Goal: Book appointment/travel/reservation

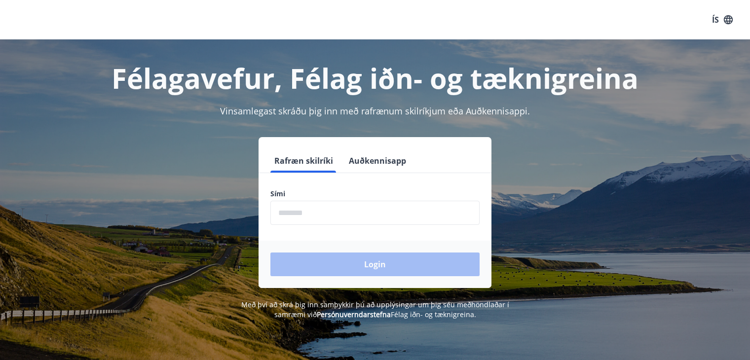
click at [328, 214] on input "phone" at bounding box center [374, 213] width 209 height 24
type input "********"
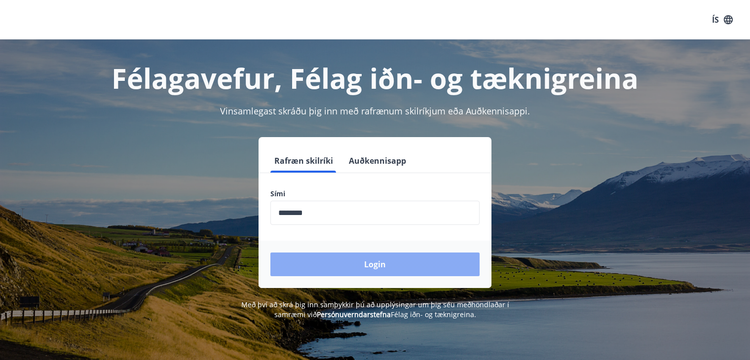
click at [346, 267] on button "Login" at bounding box center [374, 265] width 209 height 24
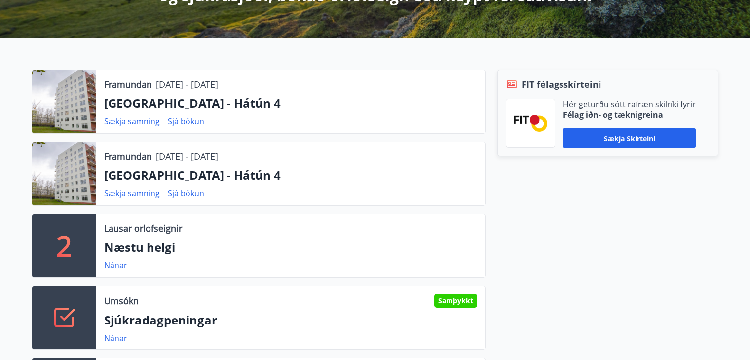
scroll to position [247, 0]
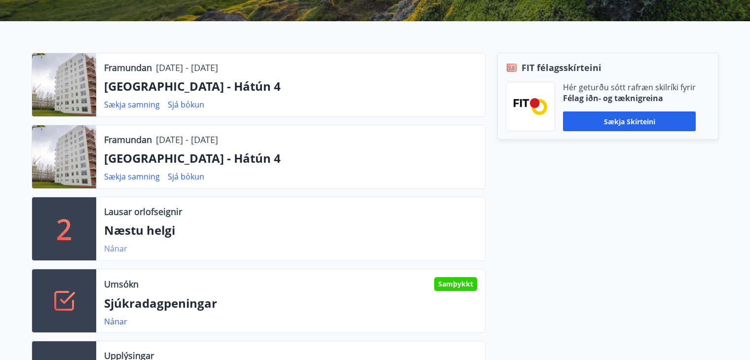
click at [118, 248] on link "Nánar" at bounding box center [115, 248] width 23 height 11
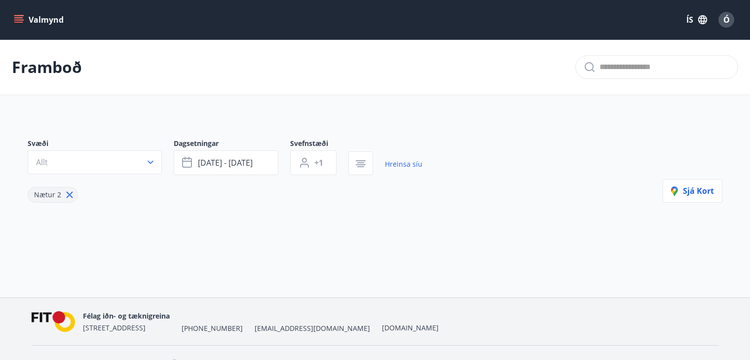
type input "*"
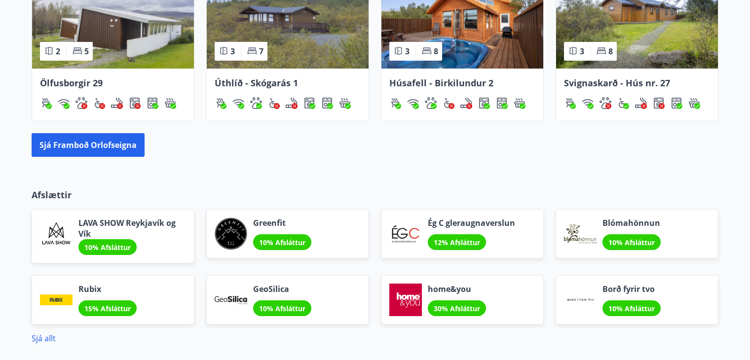
scroll to position [839, 0]
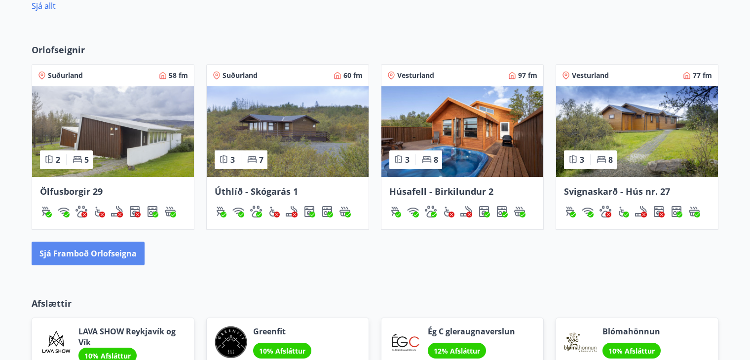
click at [116, 249] on button "Sjá framboð orlofseigna" at bounding box center [88, 254] width 113 height 24
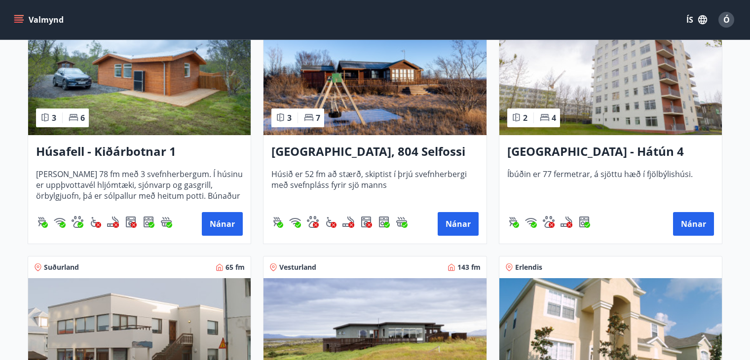
scroll to position [789, 0]
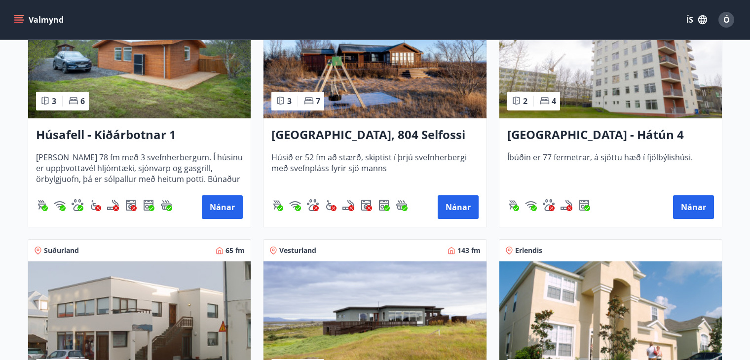
click at [628, 91] on img at bounding box center [610, 56] width 223 height 124
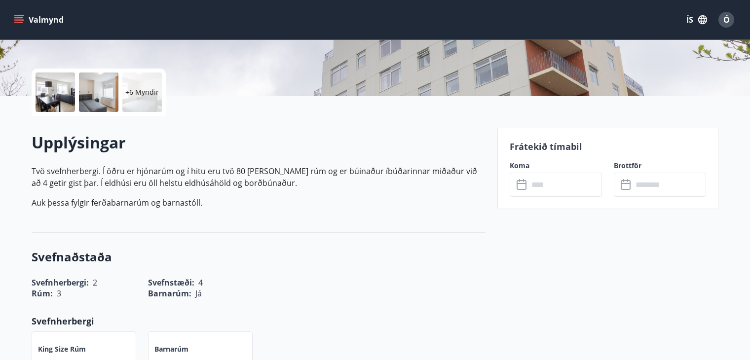
scroll to position [296, 0]
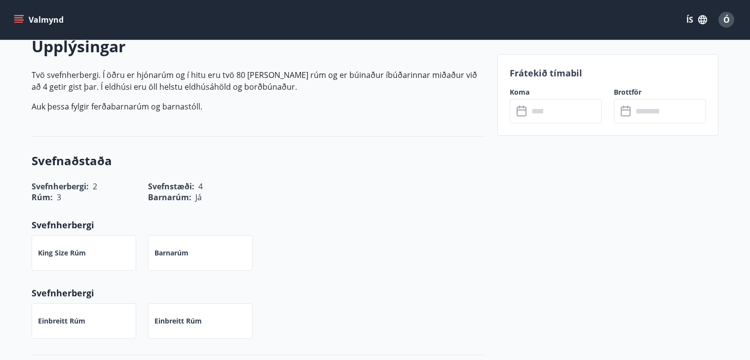
click at [525, 112] on icon at bounding box center [522, 112] width 10 height 10
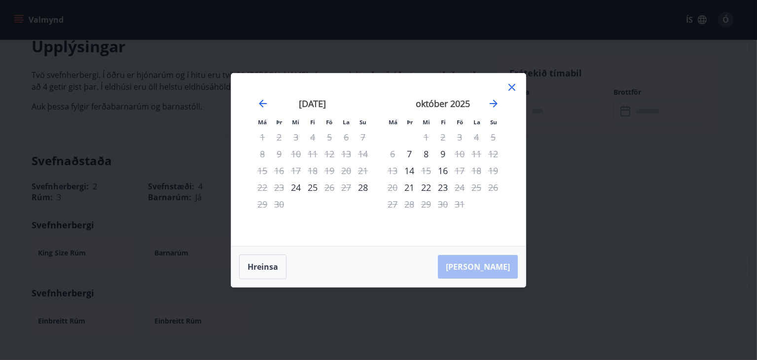
click at [512, 83] on icon at bounding box center [512, 87] width 12 height 12
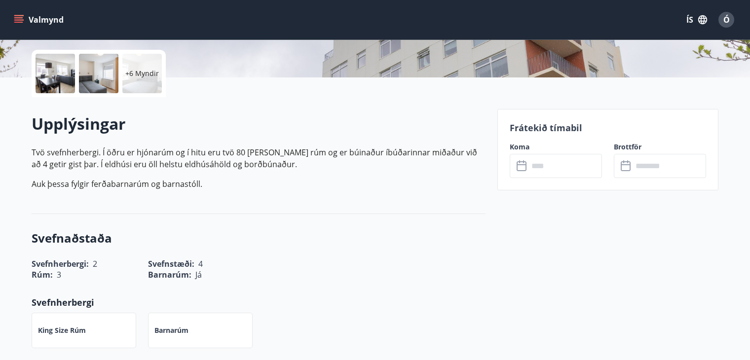
scroll to position [197, 0]
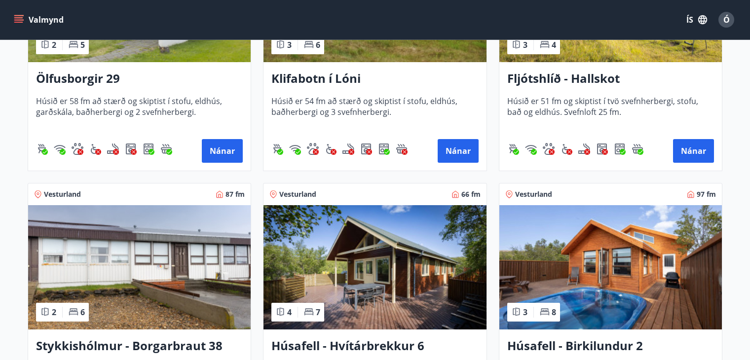
scroll to position [261, 0]
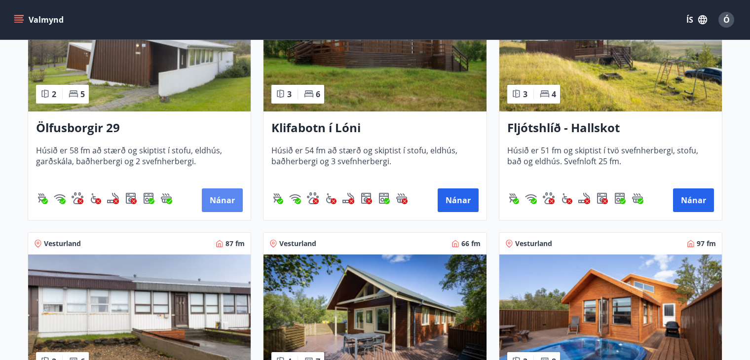
click at [209, 194] on button "Nánar" at bounding box center [222, 200] width 41 height 24
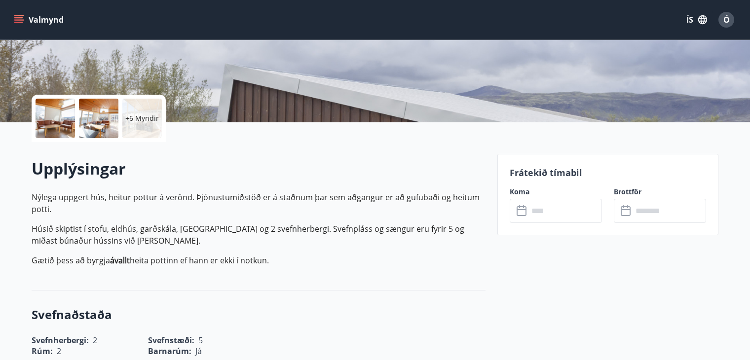
scroll to position [197, 0]
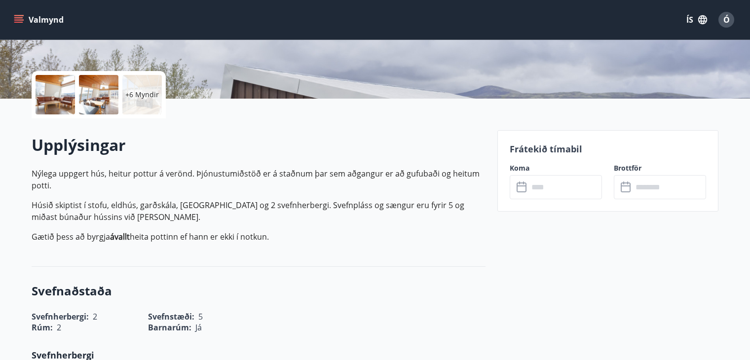
click at [523, 189] on icon at bounding box center [523, 188] width 12 height 12
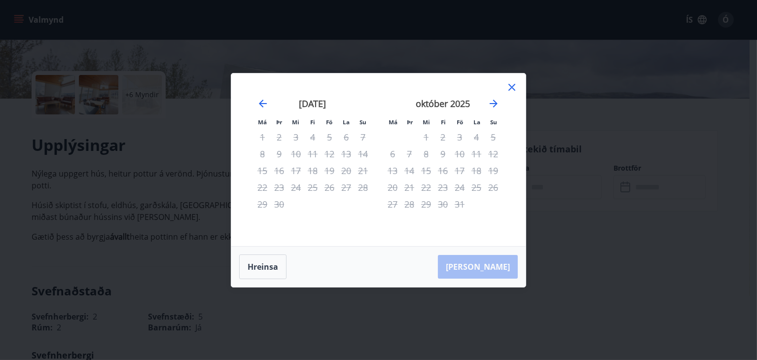
click at [515, 84] on icon at bounding box center [512, 87] width 7 height 7
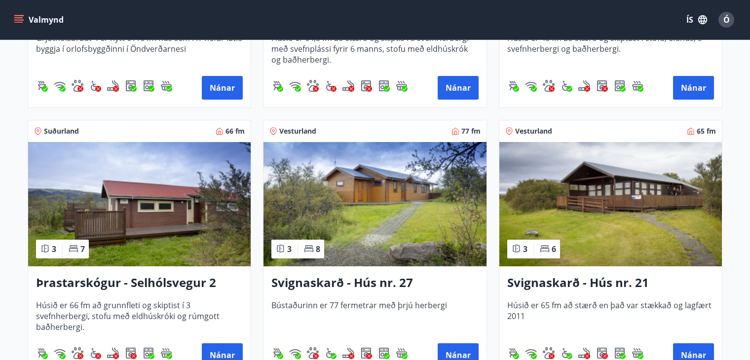
scroll to position [2270, 0]
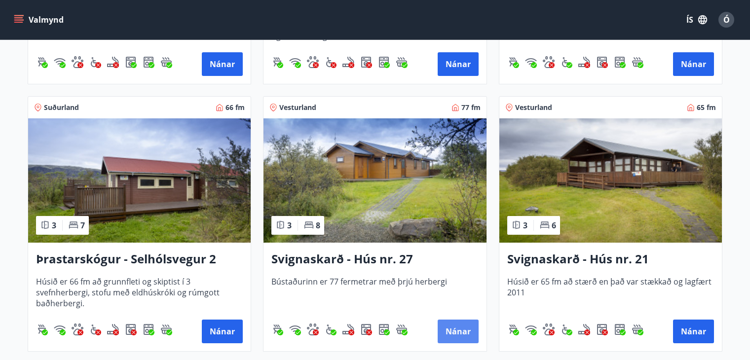
click at [458, 329] on button "Nánar" at bounding box center [458, 332] width 41 height 24
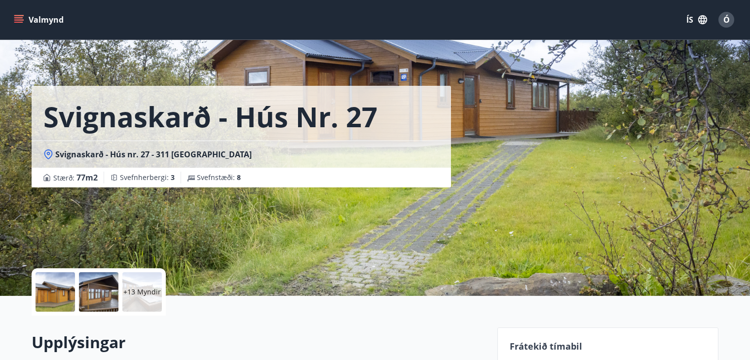
scroll to position [148, 0]
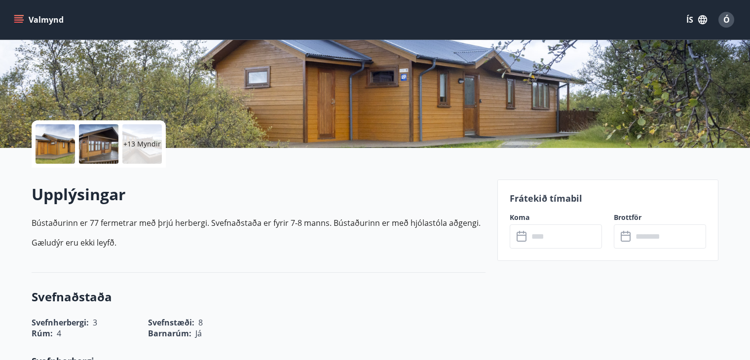
click at [526, 237] on icon at bounding box center [522, 237] width 10 height 10
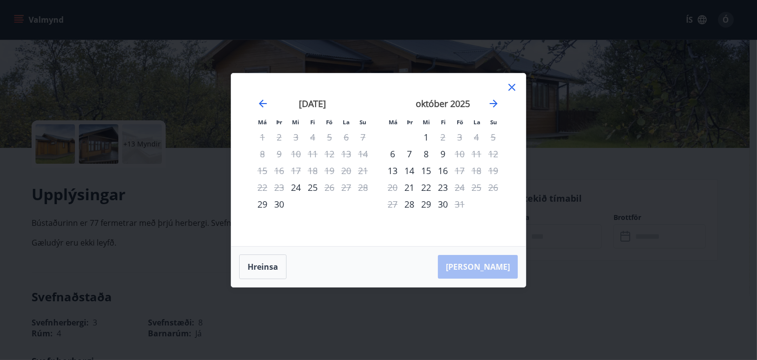
click at [511, 87] on icon at bounding box center [512, 87] width 7 height 7
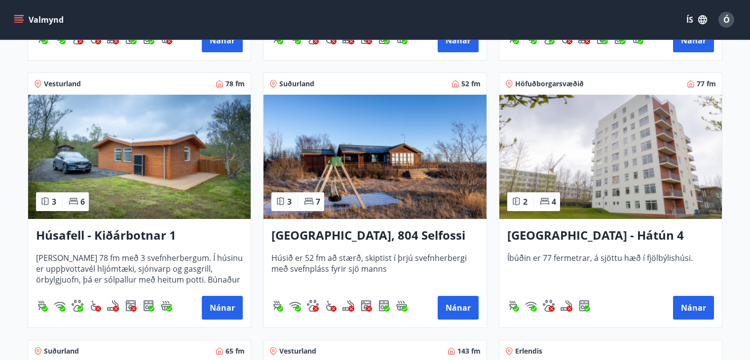
scroll to position [691, 0]
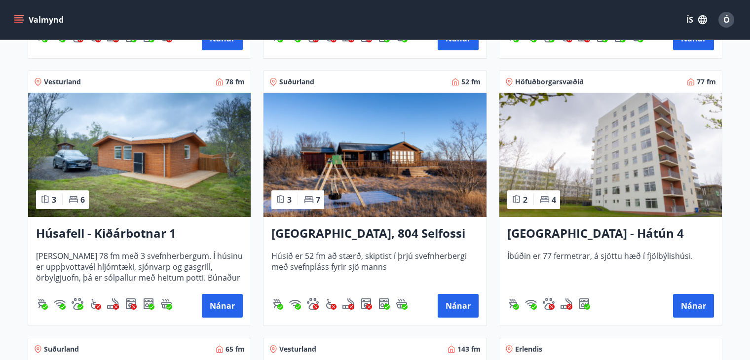
click at [616, 169] on img at bounding box center [610, 155] width 223 height 124
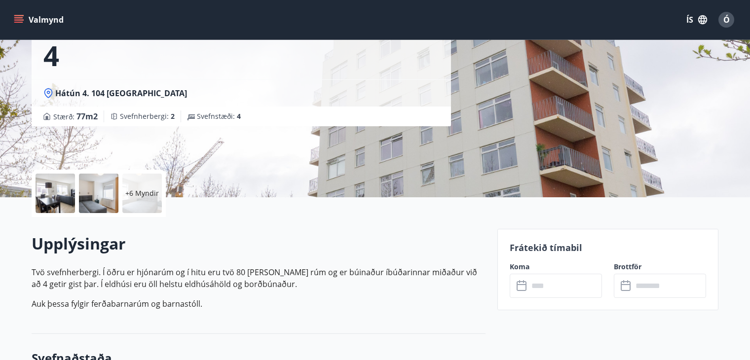
scroll to position [197, 0]
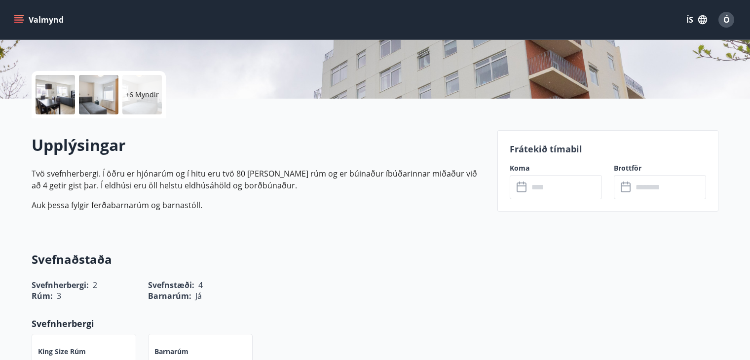
click at [527, 187] on icon at bounding box center [523, 188] width 12 height 12
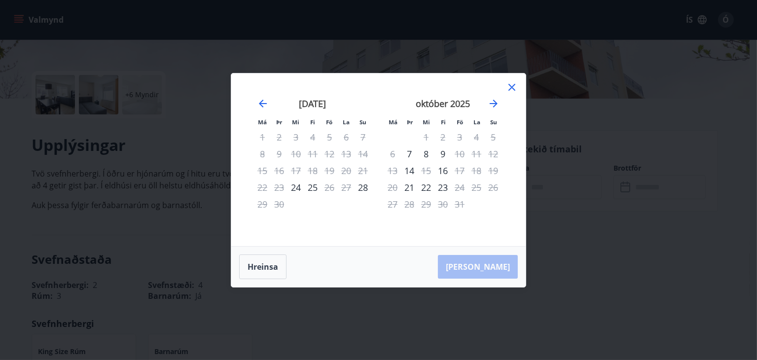
click at [512, 85] on icon at bounding box center [512, 87] width 12 height 12
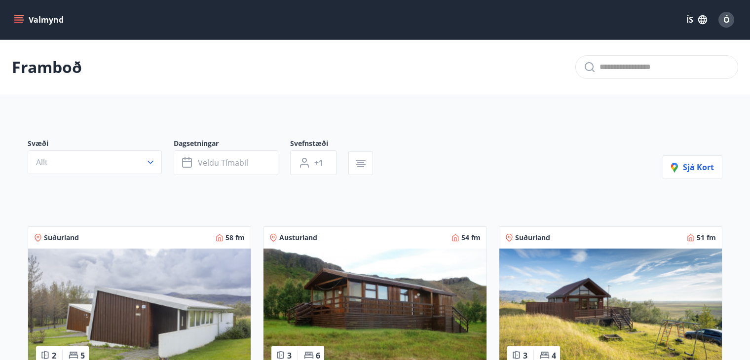
click at [181, 294] on img at bounding box center [139, 311] width 223 height 124
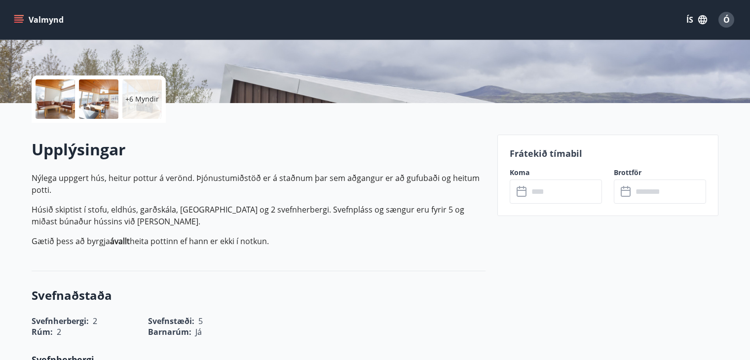
scroll to position [197, 0]
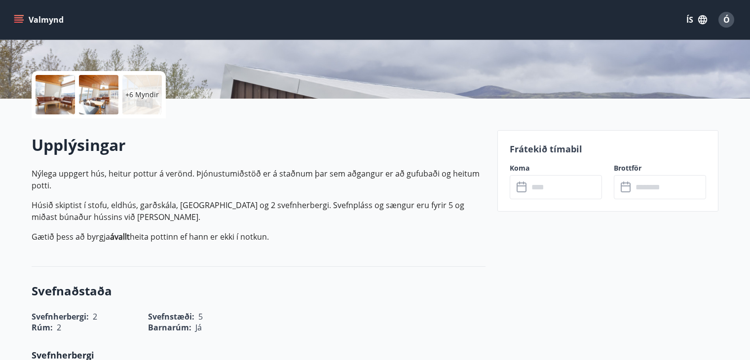
click at [521, 187] on icon at bounding box center [523, 188] width 12 height 12
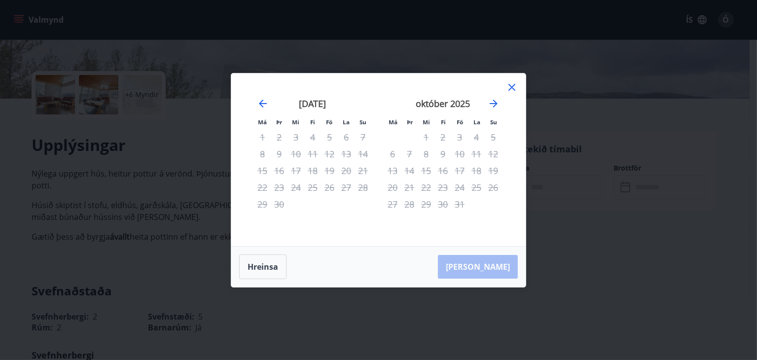
click at [511, 87] on icon at bounding box center [512, 87] width 12 height 12
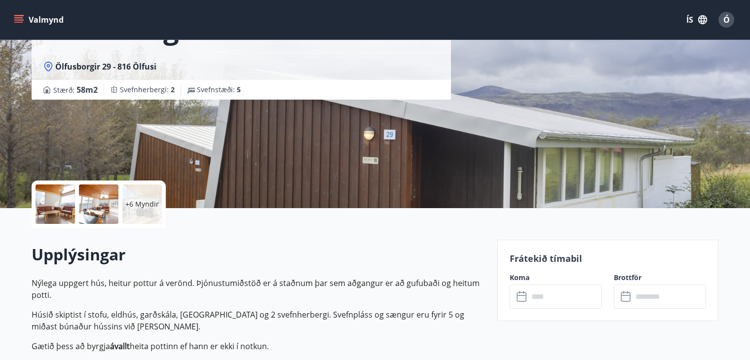
scroll to position [148, 0]
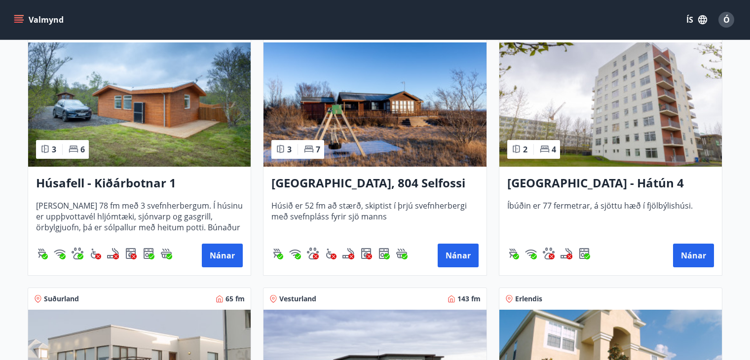
scroll to position [593, 0]
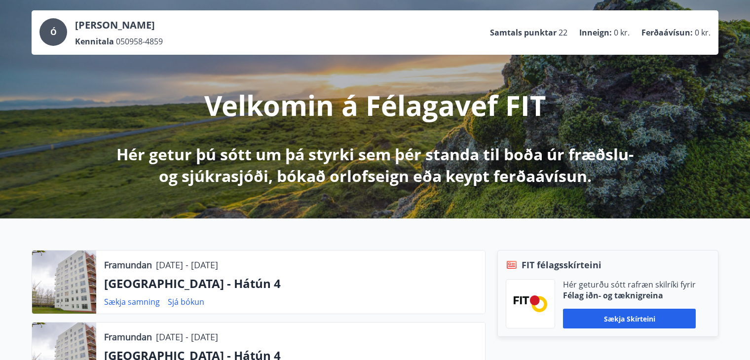
scroll to position [49, 0]
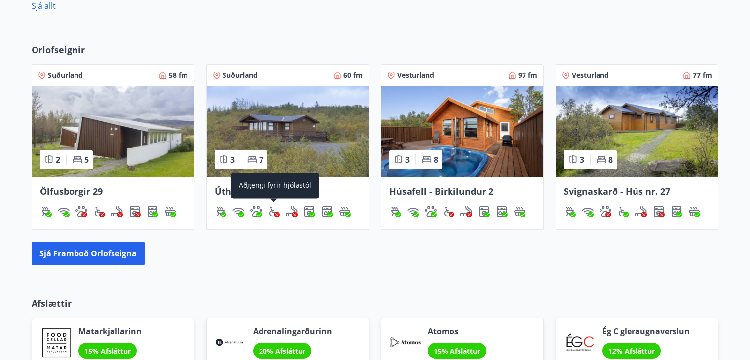
scroll to position [691, 0]
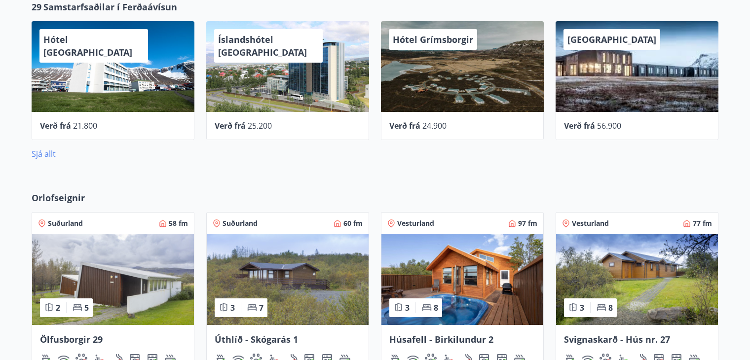
click at [53, 154] on link "Sjá allt" at bounding box center [44, 154] width 24 height 11
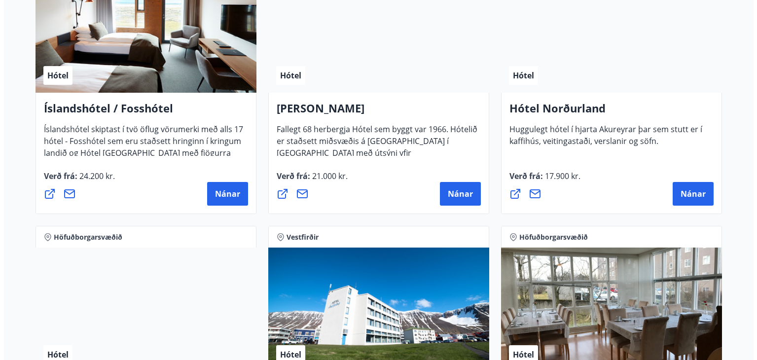
scroll to position [1529, 0]
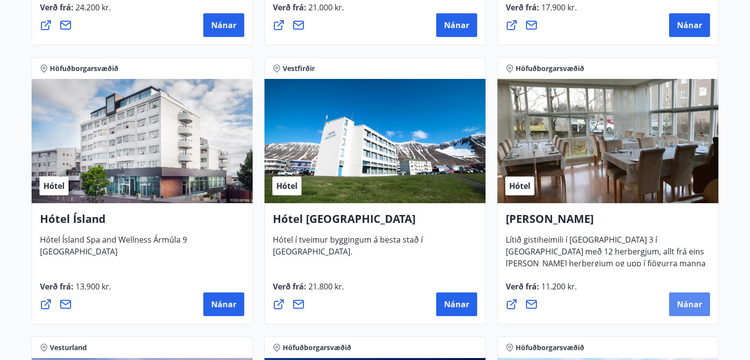
click at [697, 301] on span "Nánar" at bounding box center [689, 304] width 25 height 11
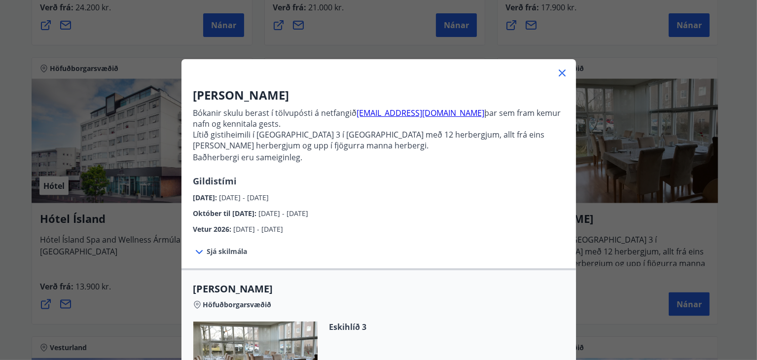
click at [234, 251] on span "Sjá skilmála" at bounding box center [227, 252] width 40 height 10
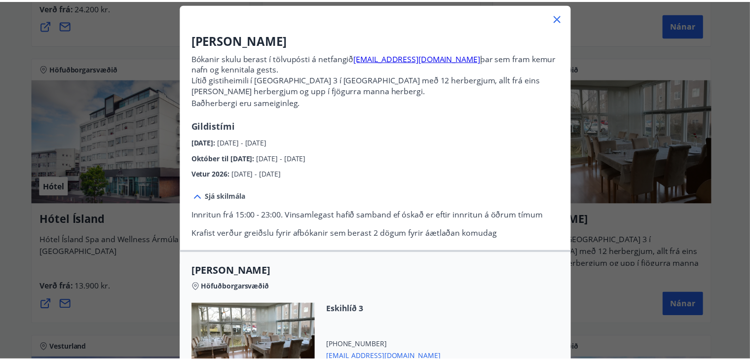
scroll to position [0, 0]
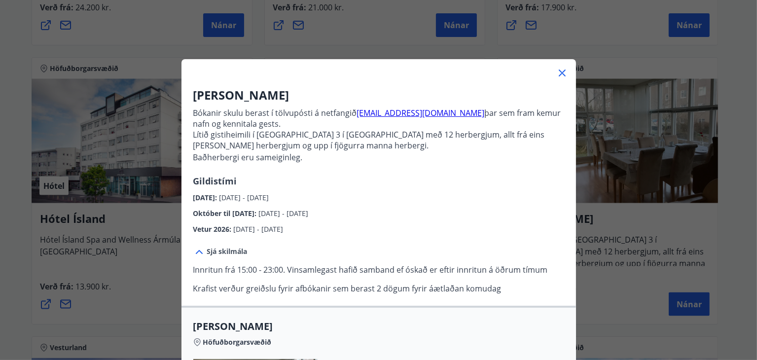
click at [558, 71] on icon at bounding box center [563, 73] width 12 height 12
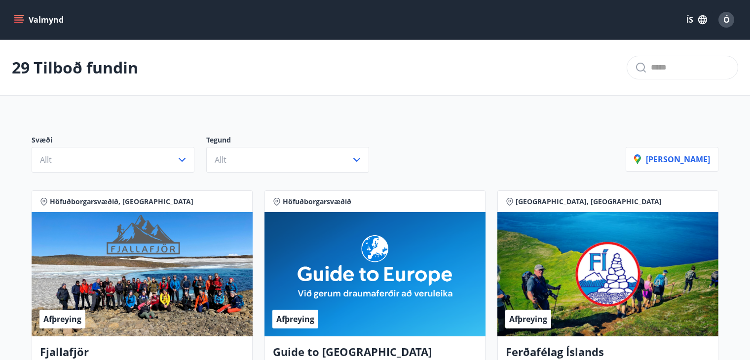
click at [24, 18] on button "Valmynd" at bounding box center [40, 20] width 56 height 18
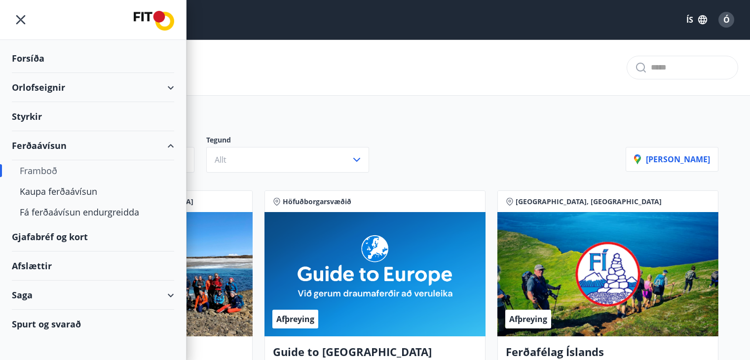
click at [177, 89] on div "Orlofseignir" at bounding box center [93, 87] width 186 height 29
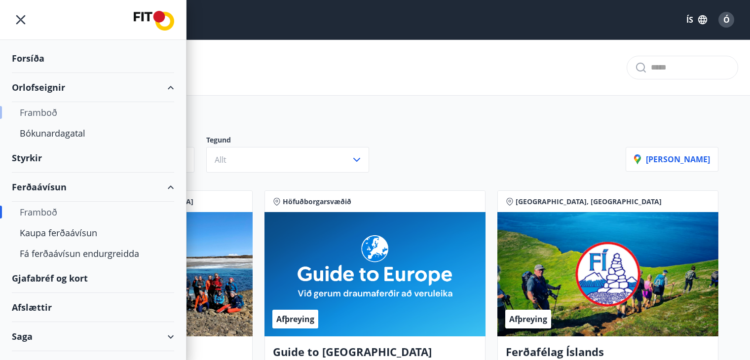
click at [42, 112] on div "Framboð" at bounding box center [93, 112] width 147 height 21
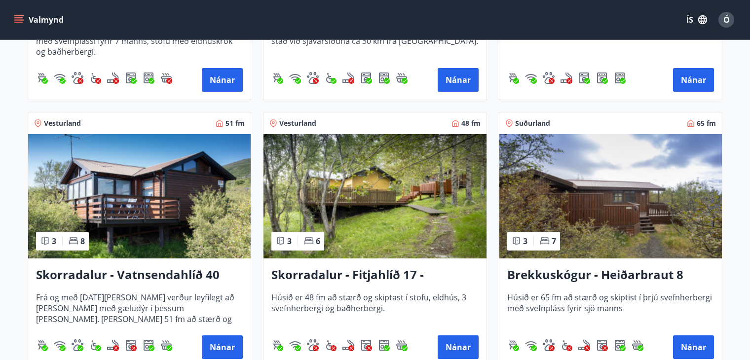
scroll to position [1283, 0]
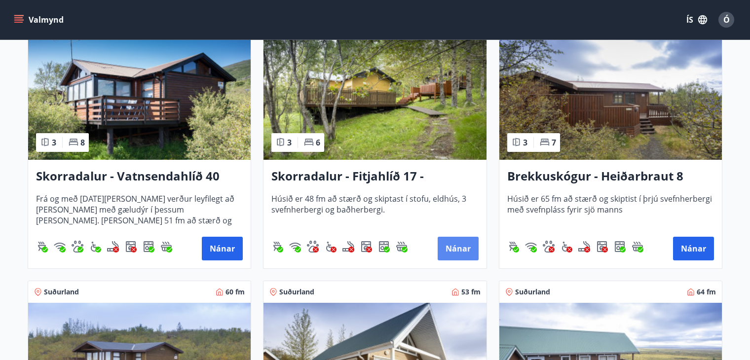
click at [460, 244] on button "Nánar" at bounding box center [458, 249] width 41 height 24
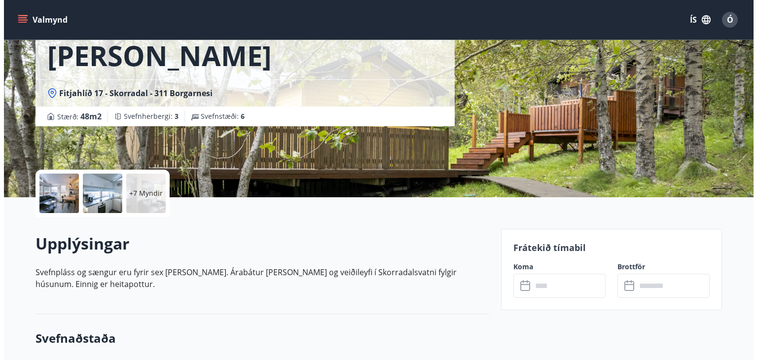
scroll to position [247, 0]
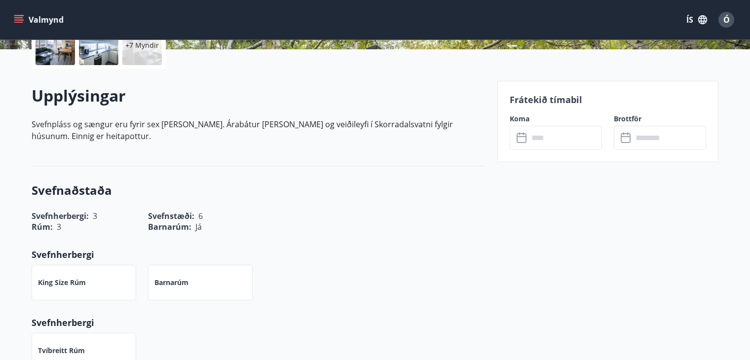
click at [524, 135] on icon at bounding box center [523, 138] width 12 height 12
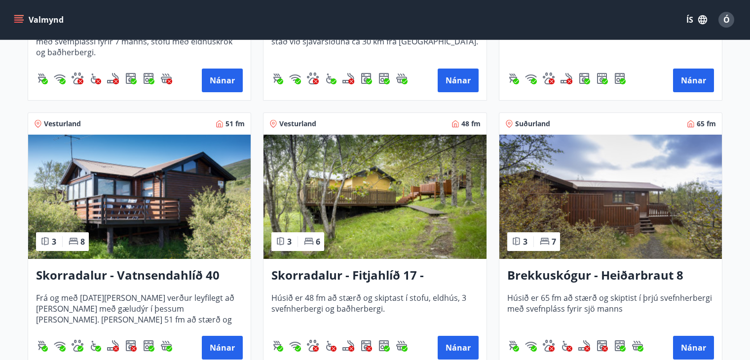
scroll to position [1184, 0]
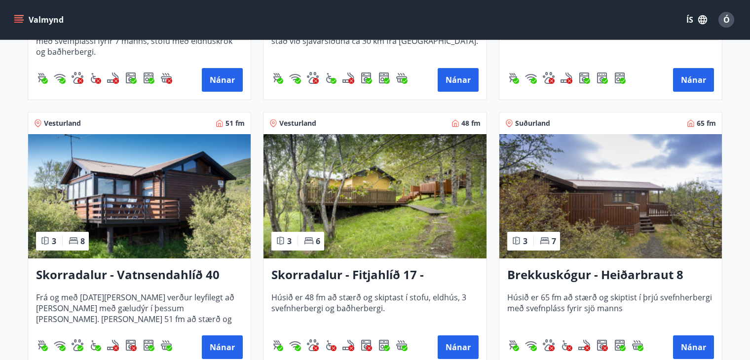
click at [156, 202] on img at bounding box center [139, 196] width 223 height 124
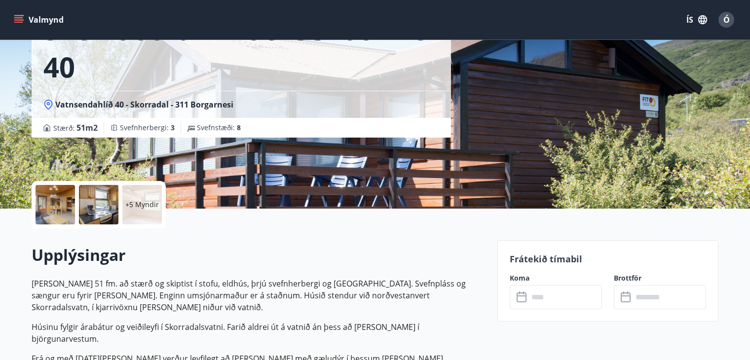
scroll to position [148, 0]
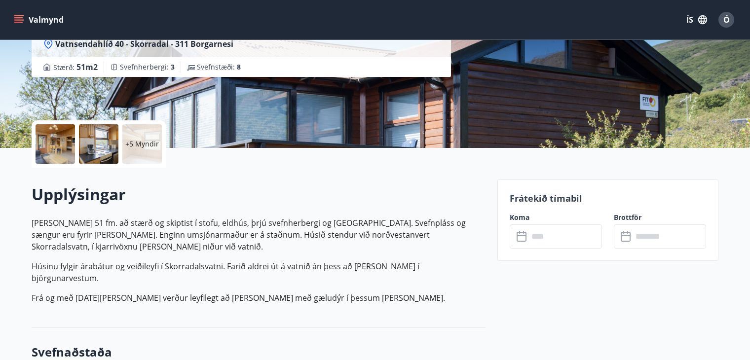
click at [523, 238] on icon at bounding box center [523, 237] width 12 height 12
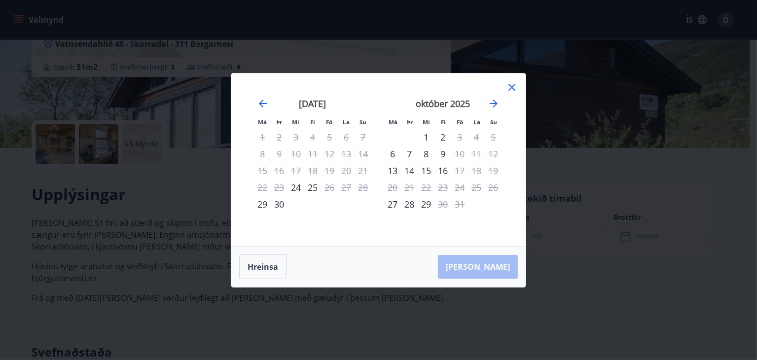
click at [512, 83] on icon at bounding box center [512, 87] width 12 height 12
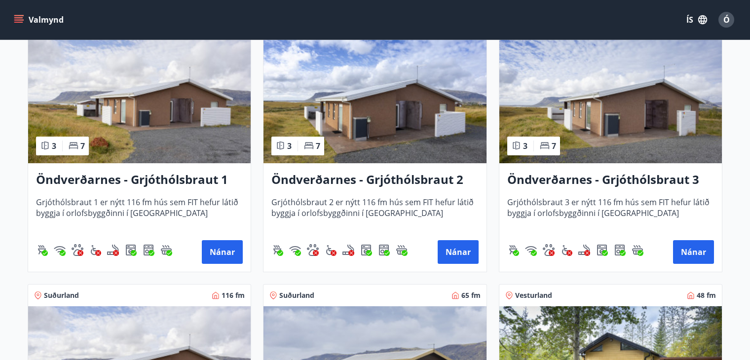
scroll to position [1825, 0]
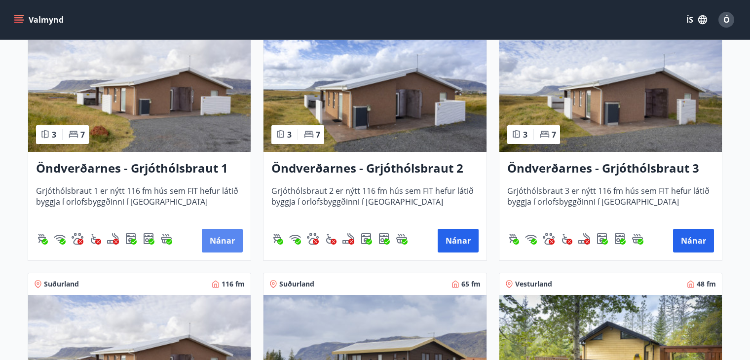
click at [237, 237] on button "Nánar" at bounding box center [222, 241] width 41 height 24
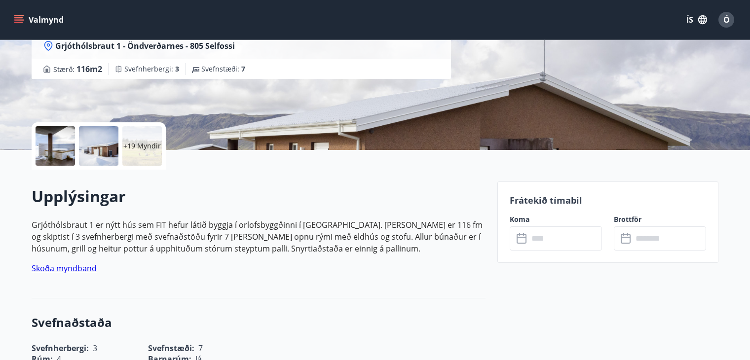
scroll to position [148, 0]
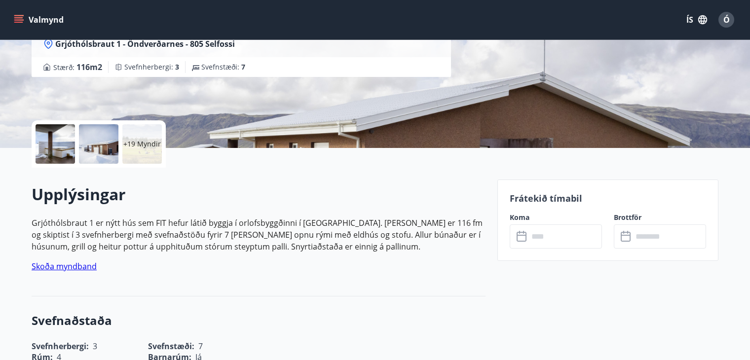
click at [524, 235] on icon at bounding box center [522, 235] width 10 height 1
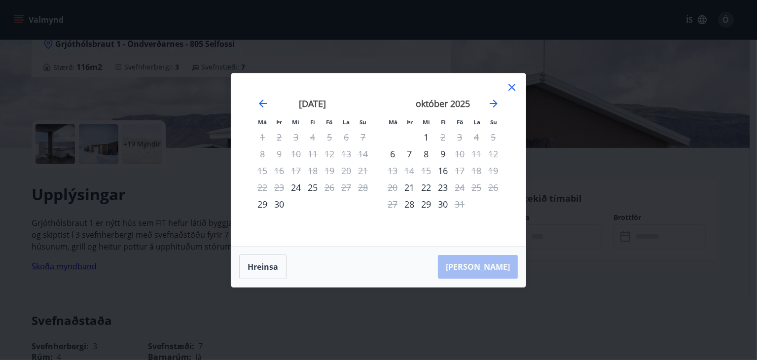
click at [513, 85] on icon at bounding box center [512, 87] width 12 height 12
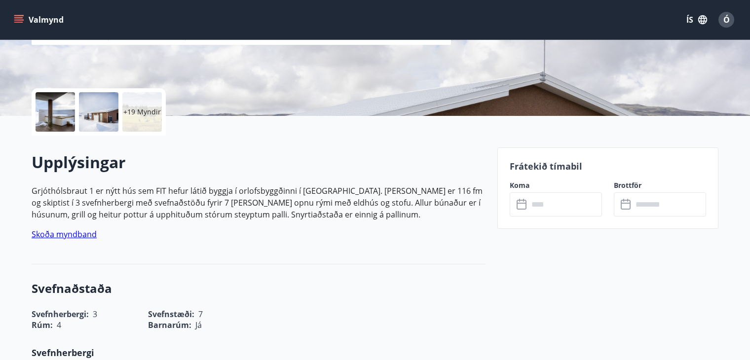
scroll to position [197, 0]
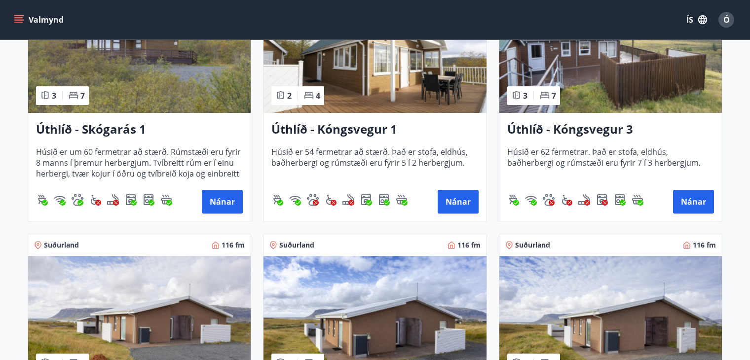
scroll to position [1727, 0]
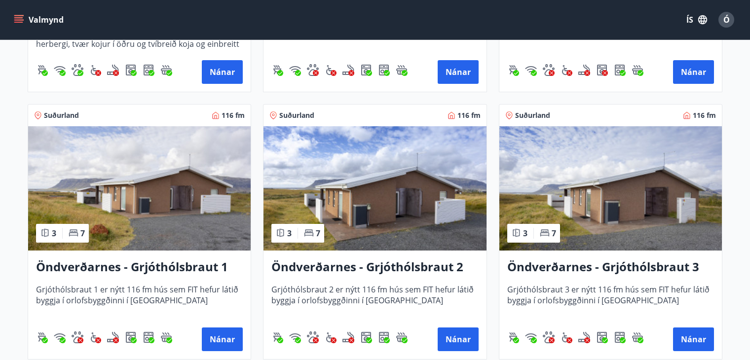
click at [406, 213] on img at bounding box center [374, 188] width 223 height 124
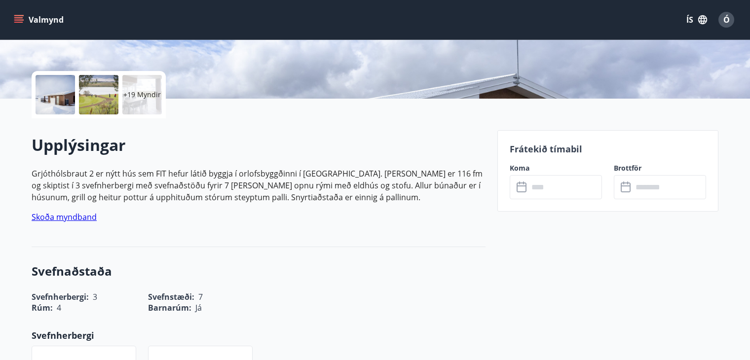
scroll to position [296, 0]
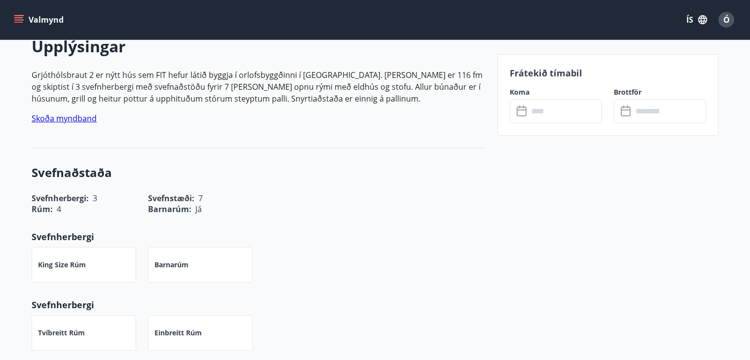
click at [519, 112] on icon at bounding box center [523, 112] width 12 height 12
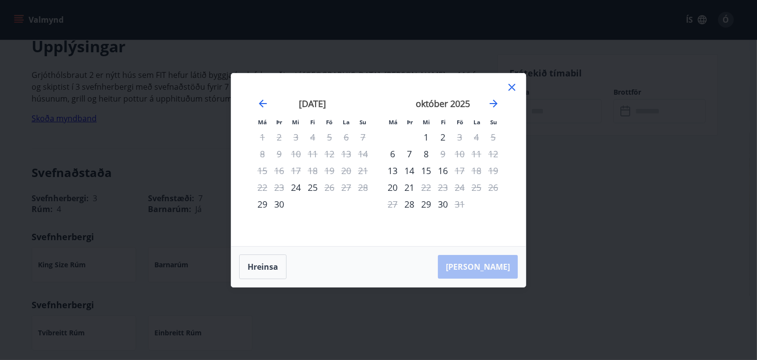
click at [517, 89] on icon at bounding box center [512, 87] width 12 height 12
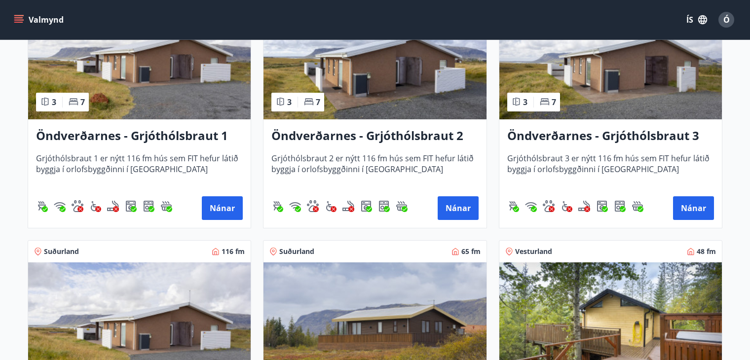
scroll to position [1875, 0]
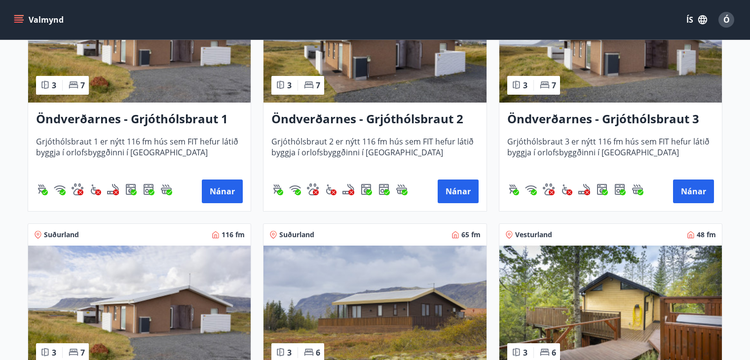
click at [612, 73] on img at bounding box center [610, 40] width 223 height 124
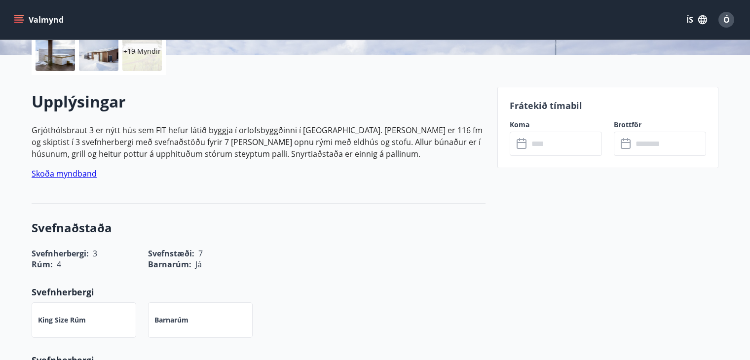
scroll to position [247, 0]
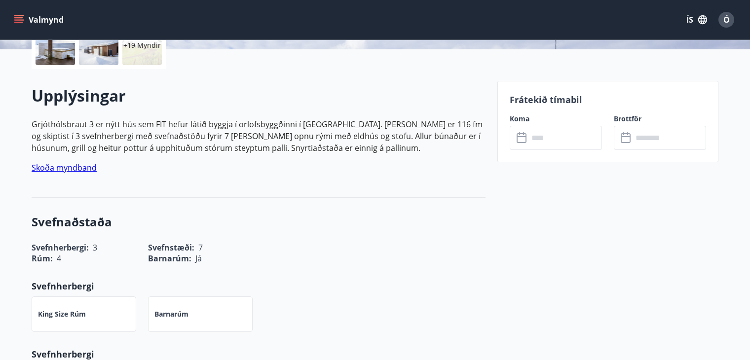
click at [521, 137] on icon at bounding box center [522, 136] width 10 height 1
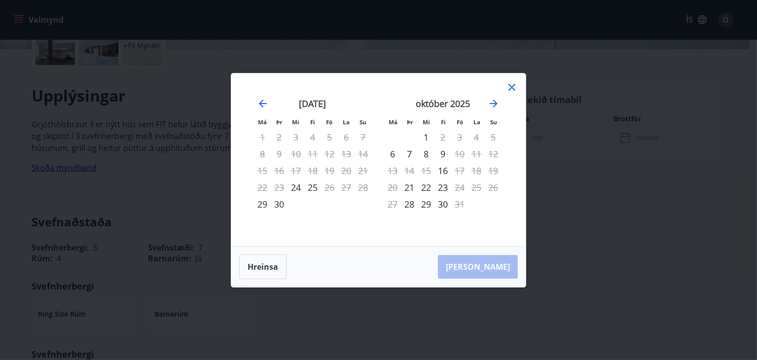
click at [514, 84] on icon at bounding box center [512, 87] width 12 height 12
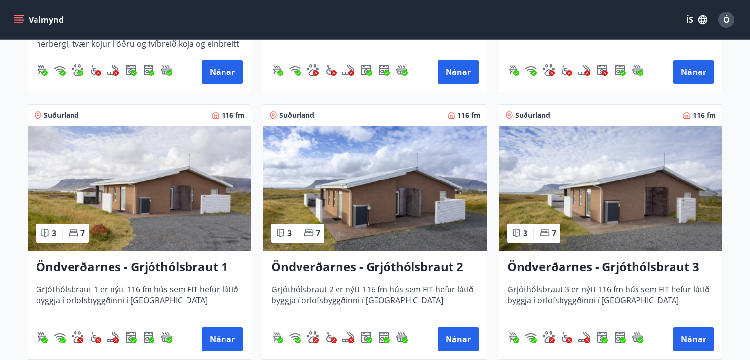
scroll to position [1875, 0]
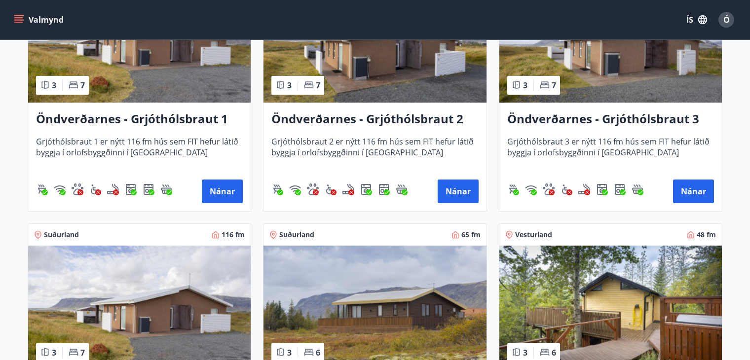
click at [217, 298] on img at bounding box center [139, 308] width 223 height 124
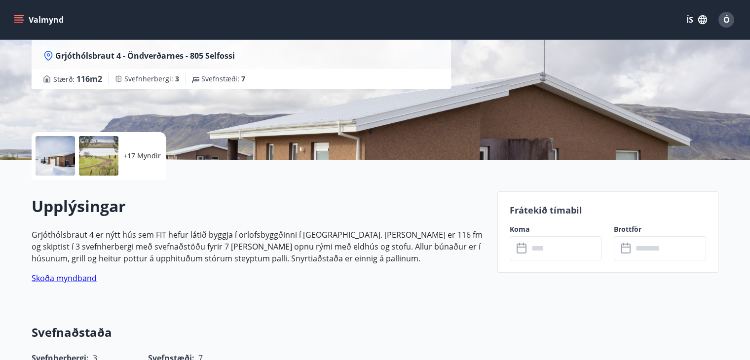
scroll to position [148, 0]
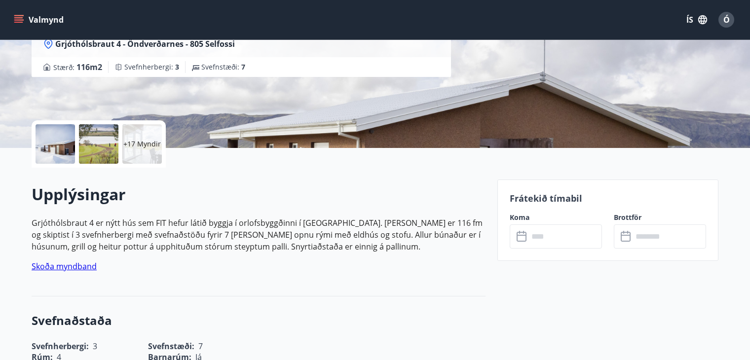
click at [521, 236] on icon at bounding box center [523, 237] width 12 height 12
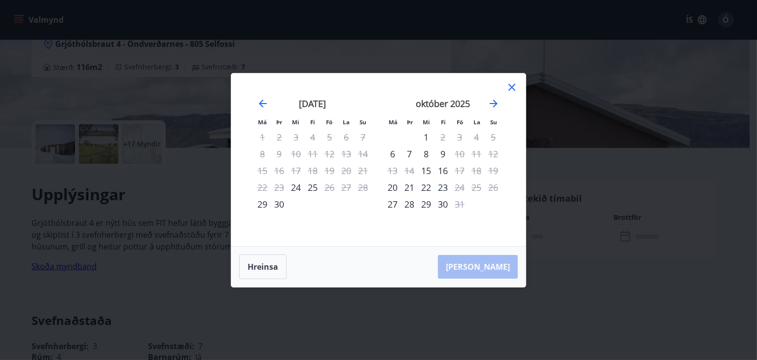
click at [511, 83] on icon at bounding box center [512, 87] width 12 height 12
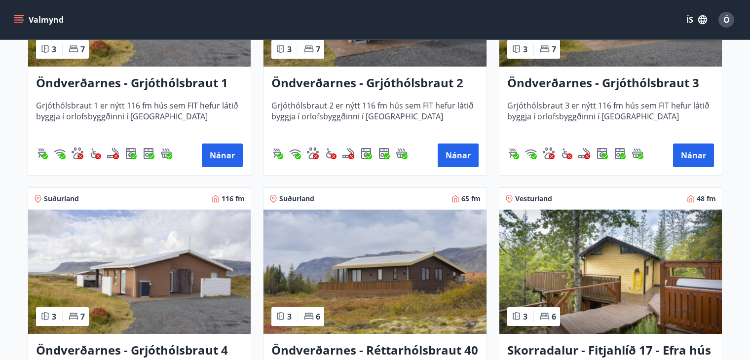
scroll to position [1974, 0]
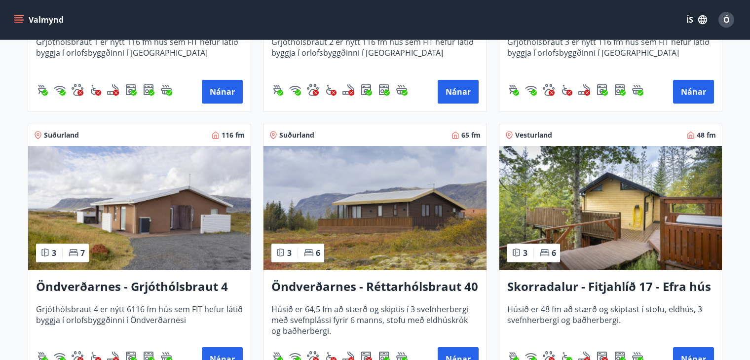
click at [374, 225] on img at bounding box center [374, 208] width 223 height 124
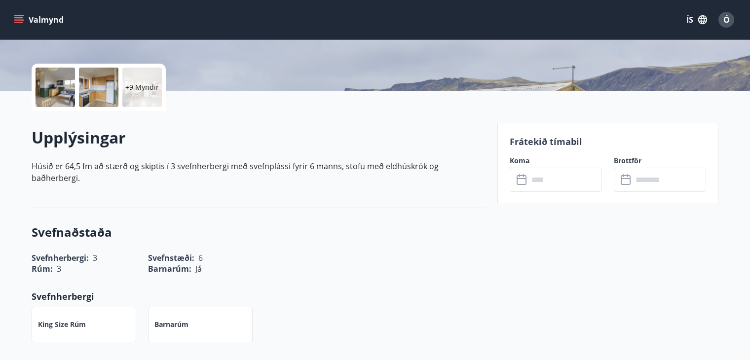
scroll to position [395, 0]
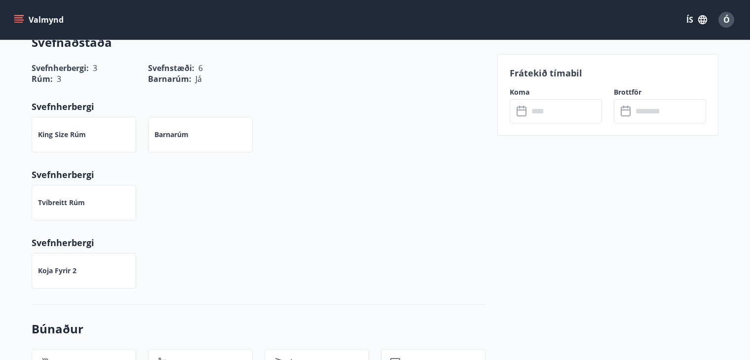
click at [524, 111] on icon at bounding box center [523, 112] width 12 height 12
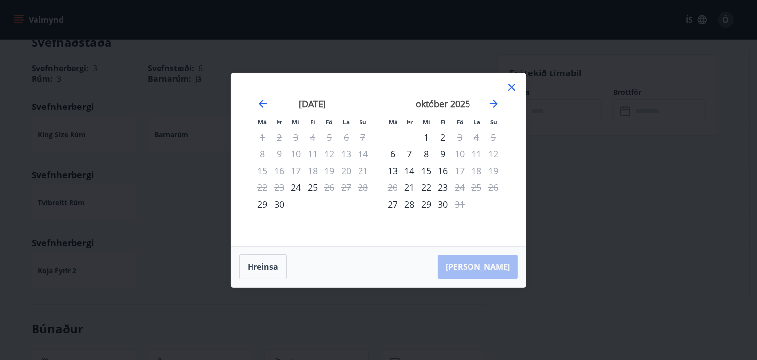
click at [511, 85] on icon at bounding box center [512, 87] width 12 height 12
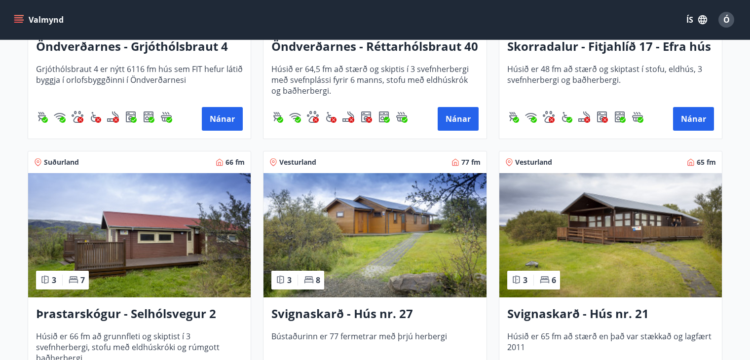
scroll to position [2220, 0]
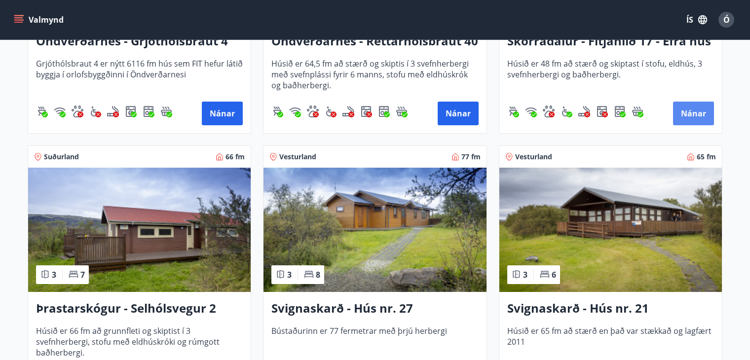
click at [690, 113] on button "Nánar" at bounding box center [693, 114] width 41 height 24
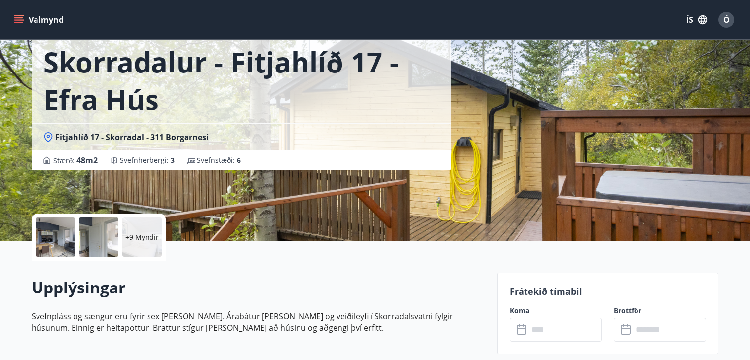
scroll to position [148, 0]
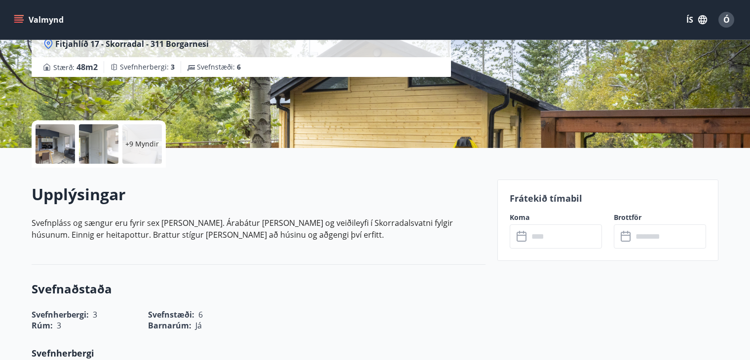
click at [521, 239] on icon at bounding box center [523, 237] width 12 height 12
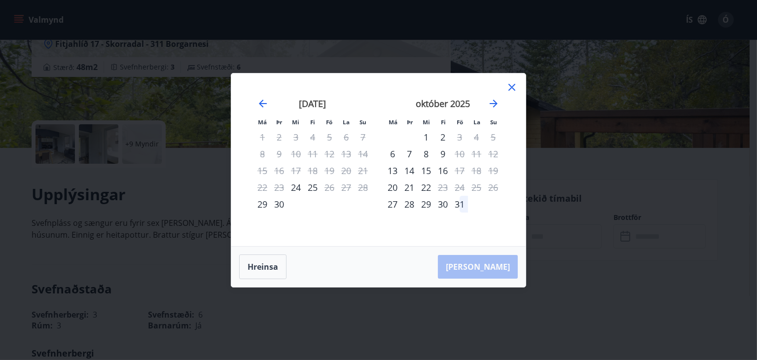
click at [513, 82] on icon at bounding box center [512, 87] width 12 height 12
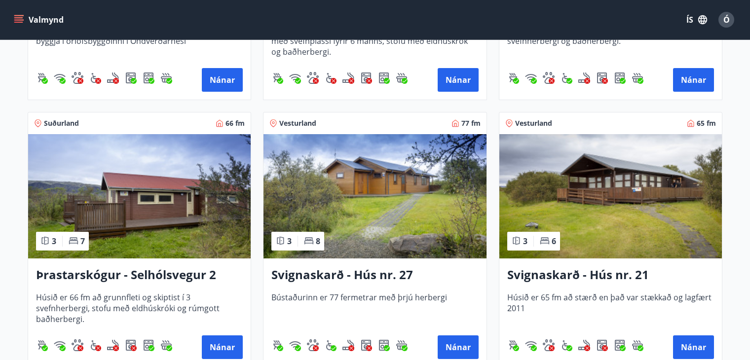
scroll to position [2270, 0]
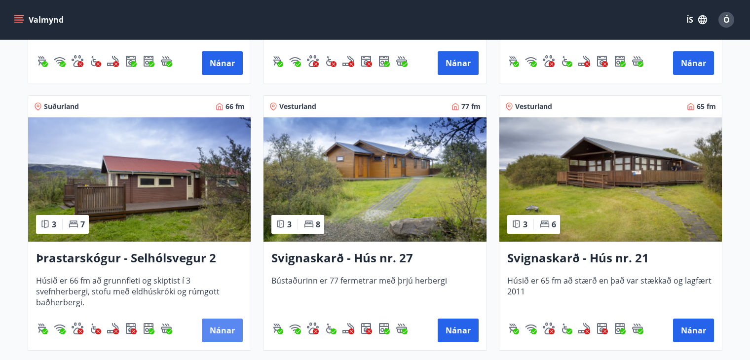
click at [218, 322] on button "Nánar" at bounding box center [222, 331] width 41 height 24
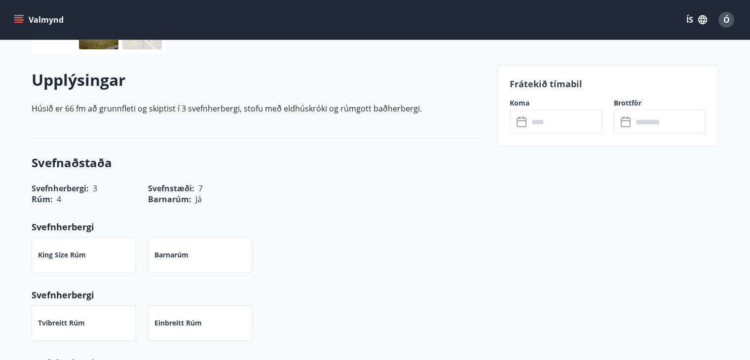
scroll to position [296, 0]
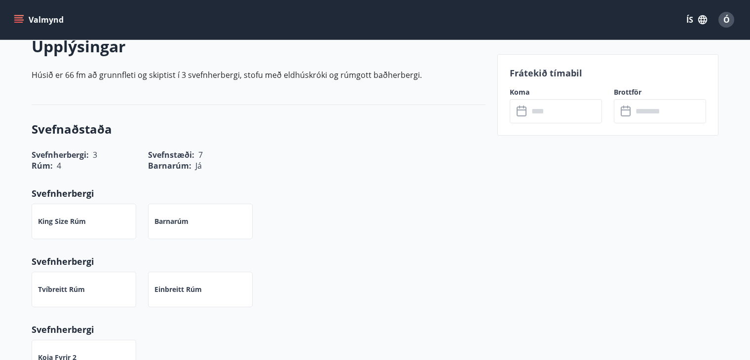
click at [525, 112] on icon at bounding box center [522, 112] width 10 height 10
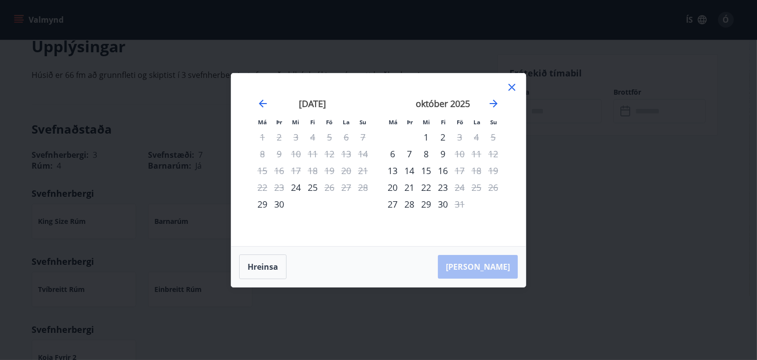
click at [510, 89] on icon at bounding box center [512, 87] width 7 height 7
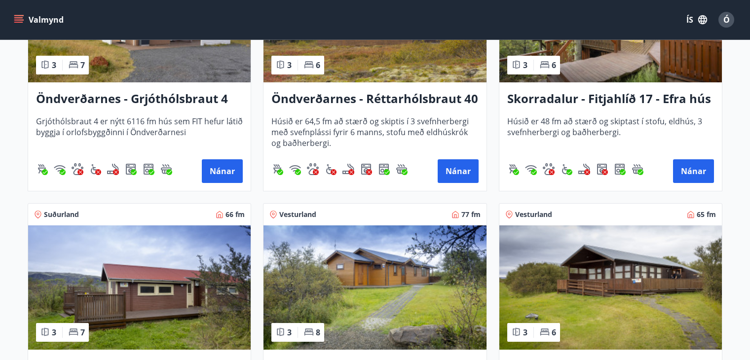
scroll to position [2270, 0]
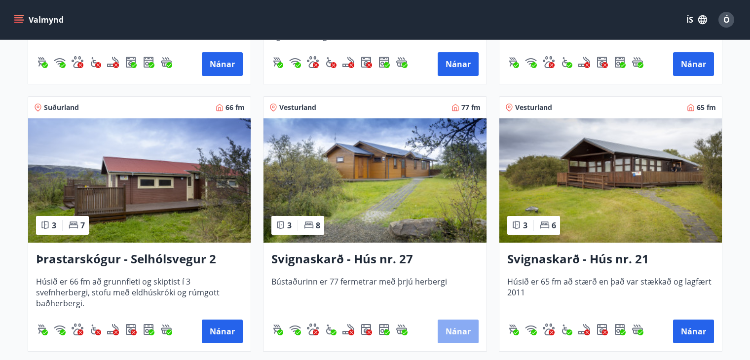
click at [449, 326] on button "Nánar" at bounding box center [458, 332] width 41 height 24
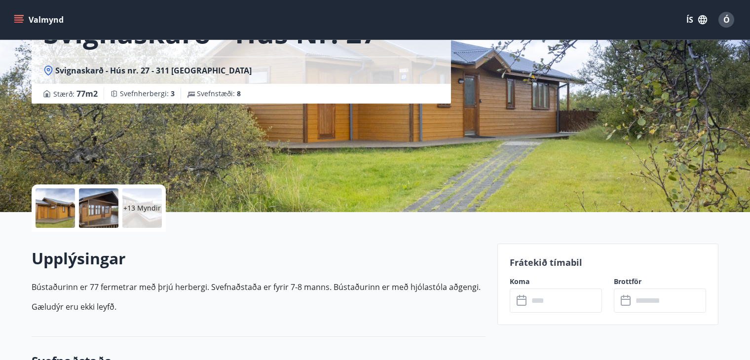
scroll to position [99, 0]
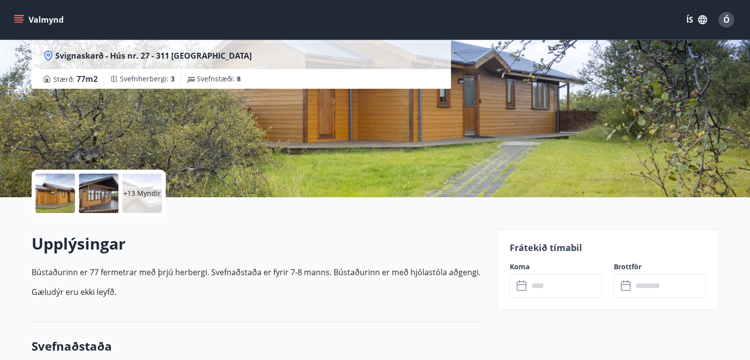
click at [522, 291] on icon at bounding box center [522, 286] width 10 height 10
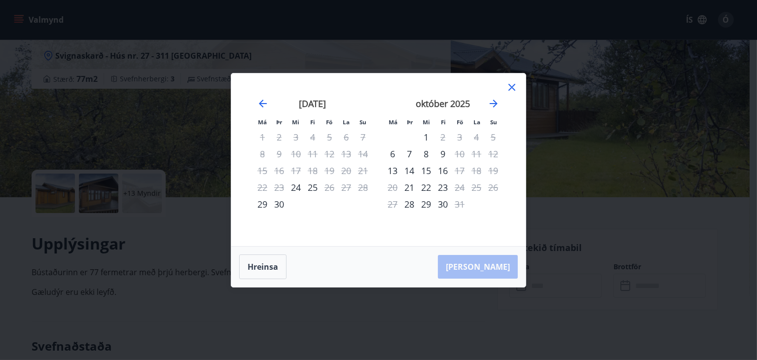
click at [513, 84] on icon at bounding box center [512, 87] width 12 height 12
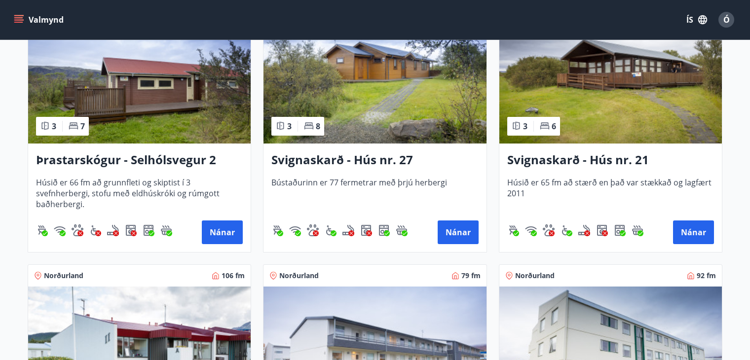
scroll to position [2369, 0]
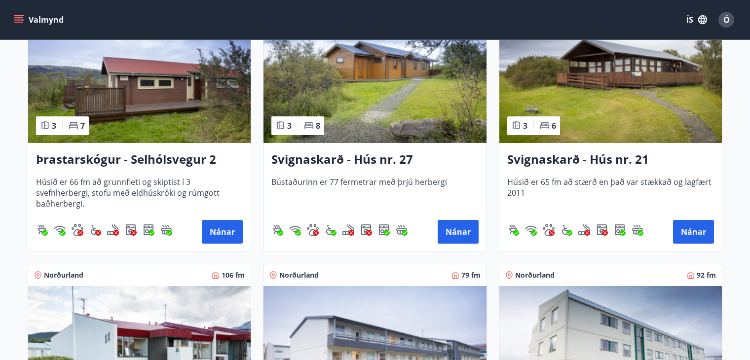
click at [641, 114] on img at bounding box center [610, 81] width 223 height 124
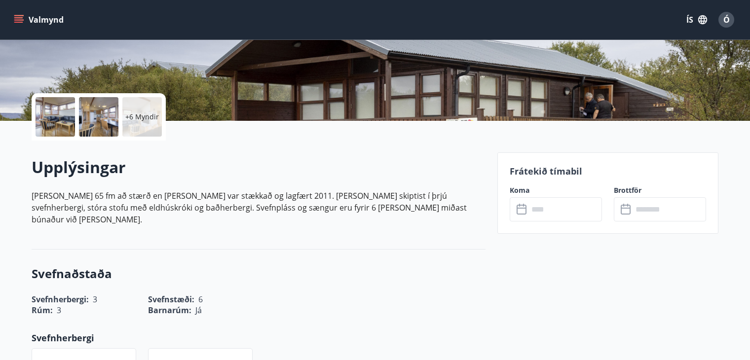
scroll to position [197, 0]
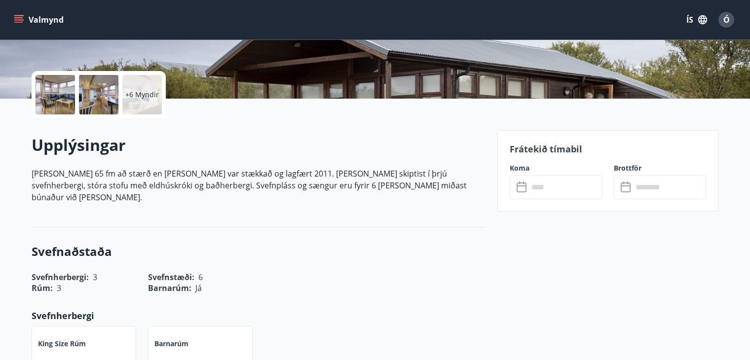
click at [523, 188] on icon at bounding box center [523, 188] width 12 height 12
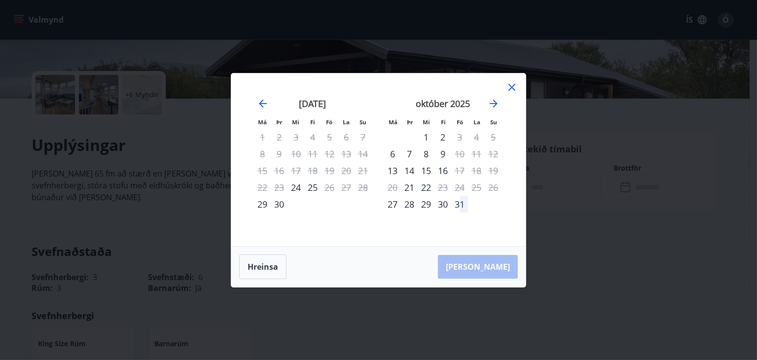
click at [511, 87] on icon at bounding box center [512, 87] width 12 height 12
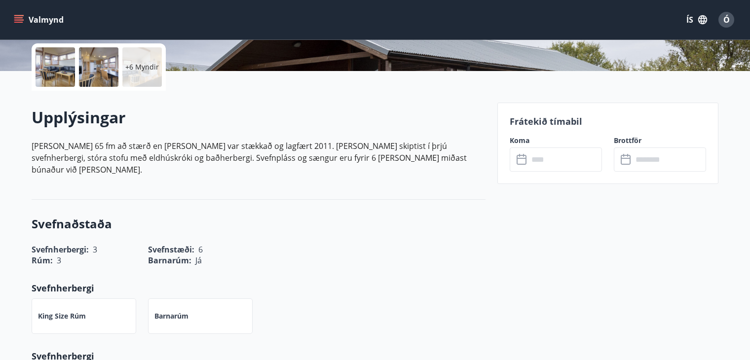
scroll to position [247, 0]
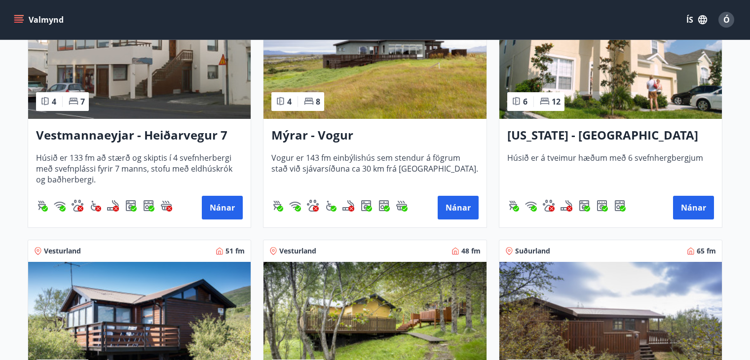
scroll to position [1051, 0]
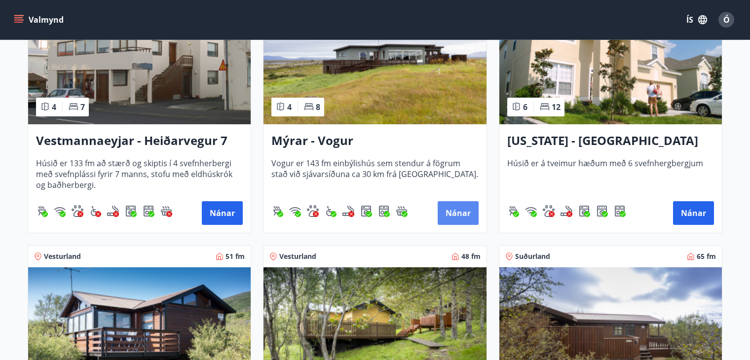
click at [473, 206] on button "Nánar" at bounding box center [458, 213] width 41 height 24
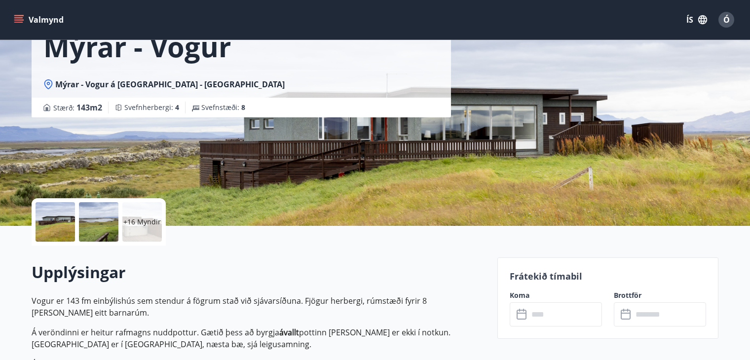
scroll to position [148, 0]
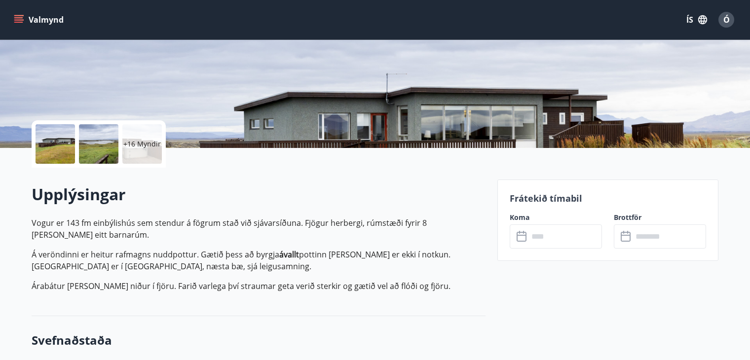
click at [522, 234] on icon at bounding box center [523, 237] width 12 height 12
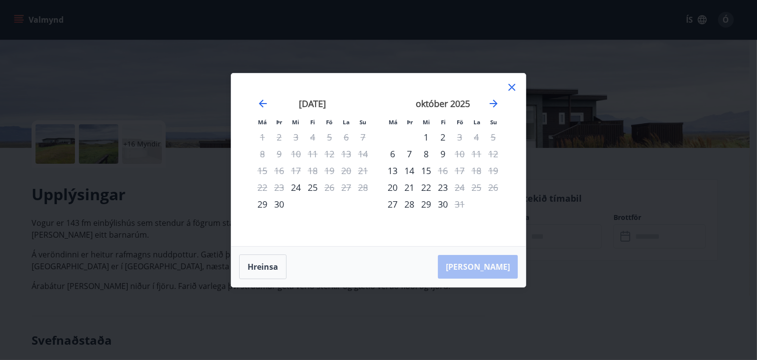
click at [509, 83] on icon at bounding box center [512, 87] width 12 height 12
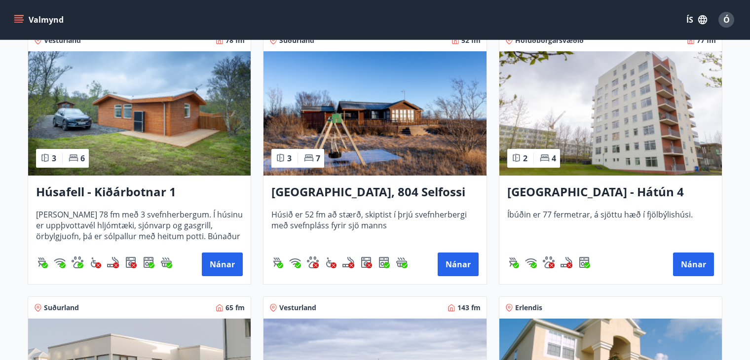
scroll to position [789, 0]
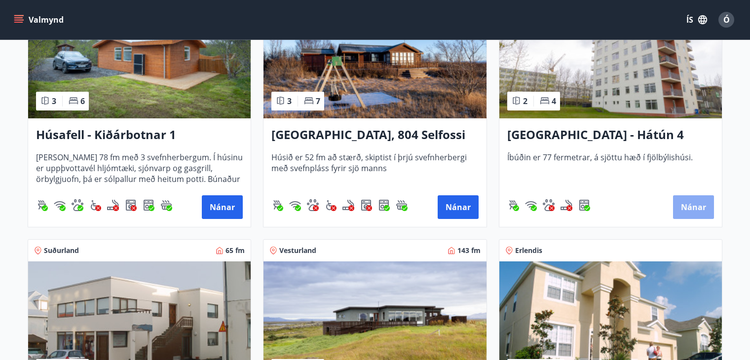
click at [699, 211] on button "Nánar" at bounding box center [693, 207] width 41 height 24
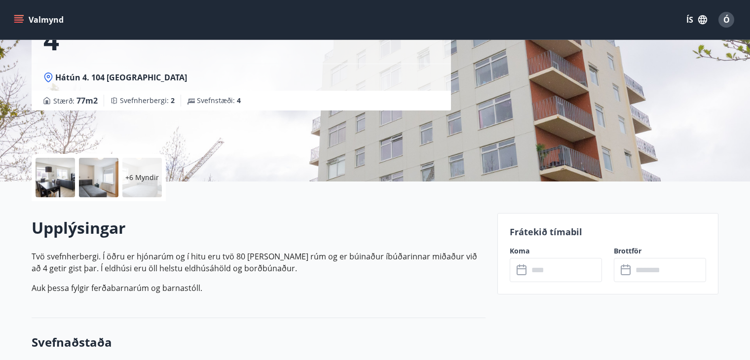
scroll to position [148, 0]
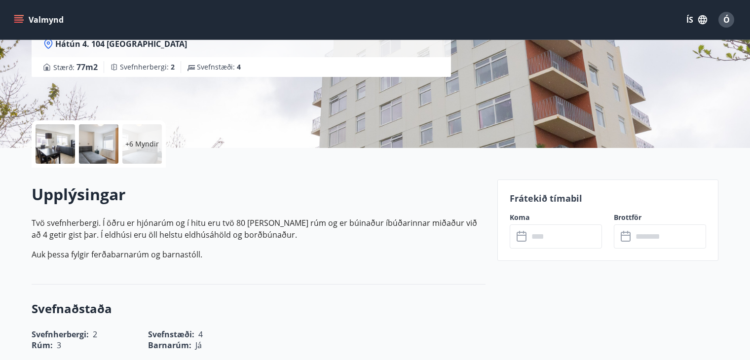
click at [523, 233] on icon at bounding box center [523, 237] width 12 height 12
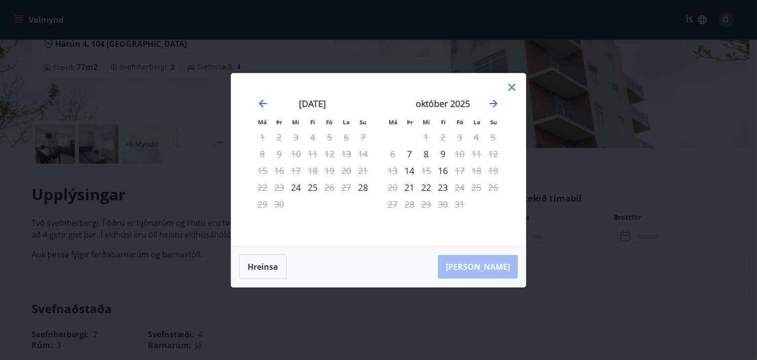
click at [346, 188] on div "27" at bounding box center [346, 187] width 17 height 17
click at [346, 187] on div "27" at bounding box center [346, 187] width 17 height 17
click at [364, 188] on div "28" at bounding box center [363, 187] width 17 height 17
click at [314, 189] on div "25" at bounding box center [312, 187] width 17 height 17
click at [296, 188] on div "24" at bounding box center [296, 187] width 17 height 17
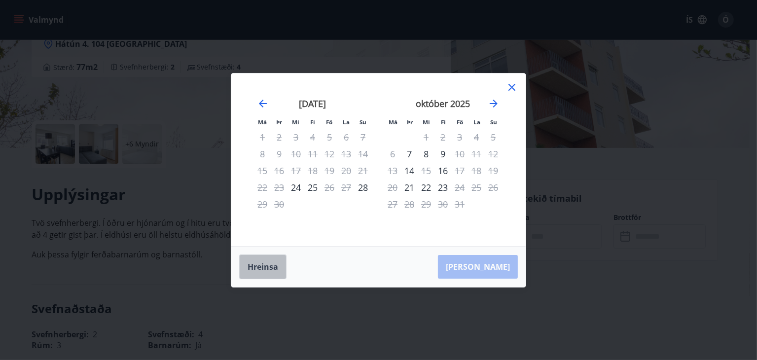
click at [265, 268] on button "Hreinsa" at bounding box center [262, 267] width 47 height 25
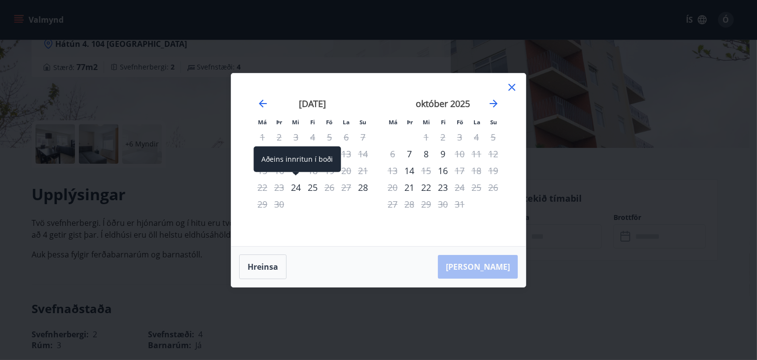
click at [297, 184] on div "24" at bounding box center [296, 187] width 17 height 17
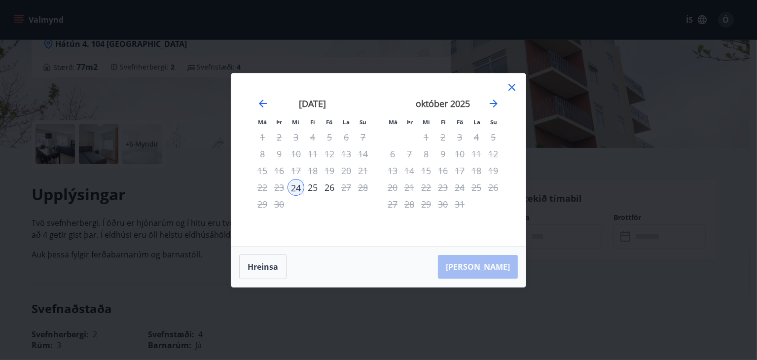
click at [360, 188] on div "28" at bounding box center [363, 187] width 17 height 17
click at [260, 269] on button "Hreinsa" at bounding box center [262, 267] width 47 height 25
click at [512, 86] on icon at bounding box center [512, 87] width 12 height 12
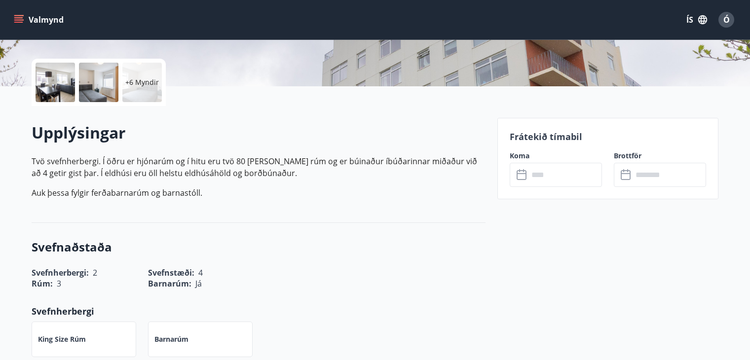
scroll to position [150, 0]
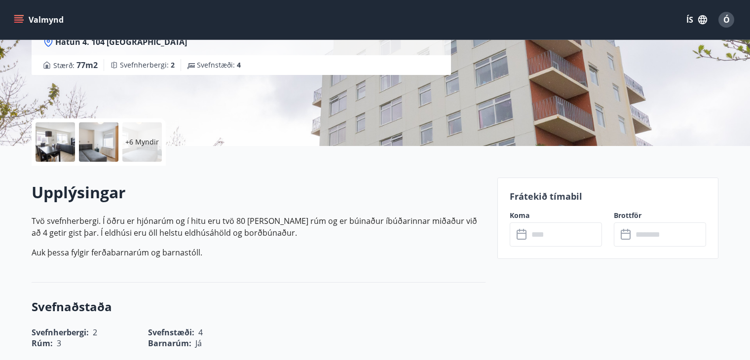
click at [22, 18] on icon "menu" at bounding box center [19, 20] width 10 height 10
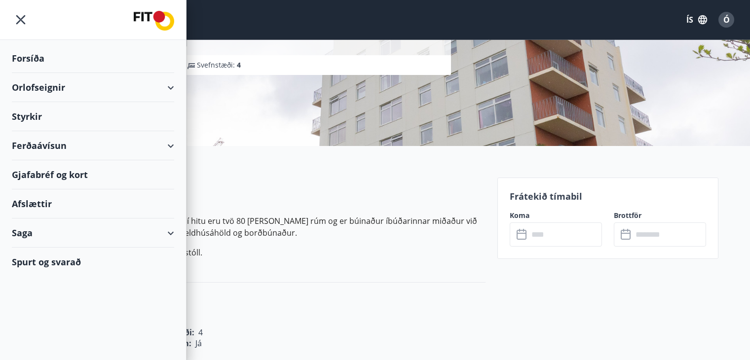
click at [46, 87] on div "Orlofseignir" at bounding box center [93, 87] width 162 height 29
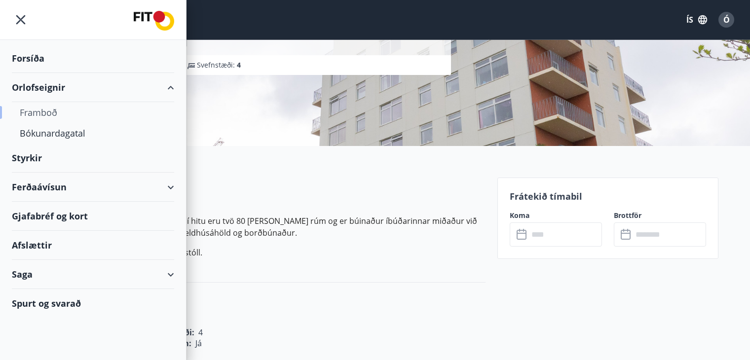
click at [37, 107] on div "Framboð" at bounding box center [93, 112] width 147 height 21
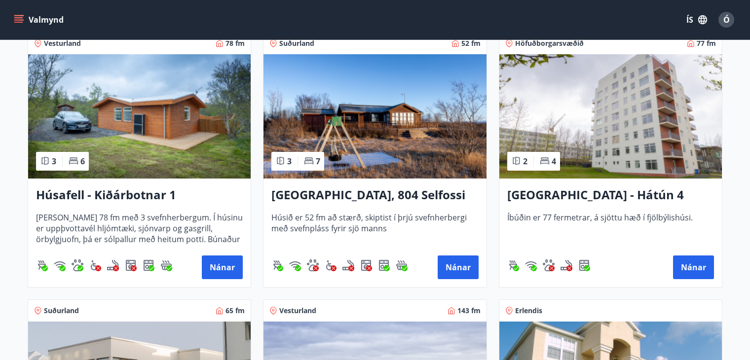
scroll to position [740, 0]
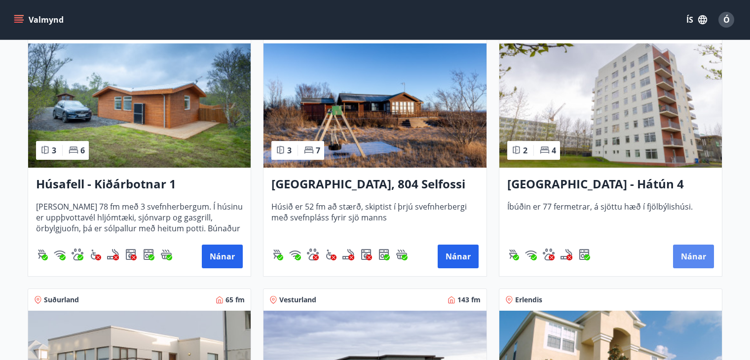
click at [699, 253] on button "Nánar" at bounding box center [693, 257] width 41 height 24
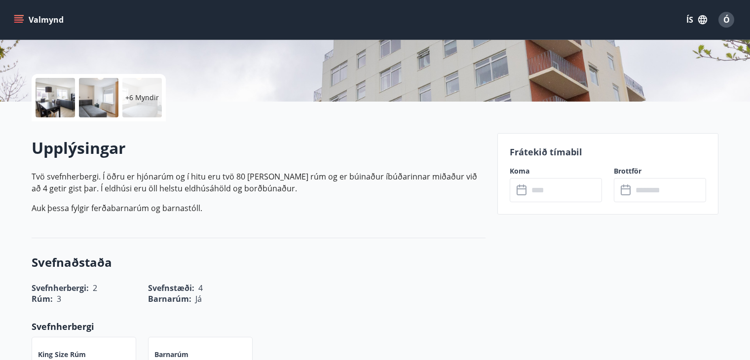
scroll to position [197, 0]
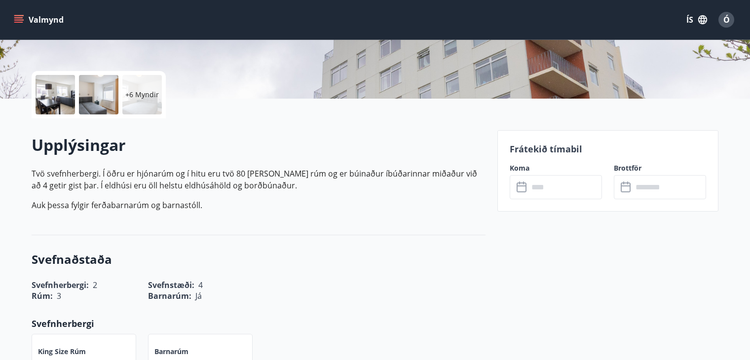
click at [520, 186] on icon at bounding box center [522, 186] width 10 height 1
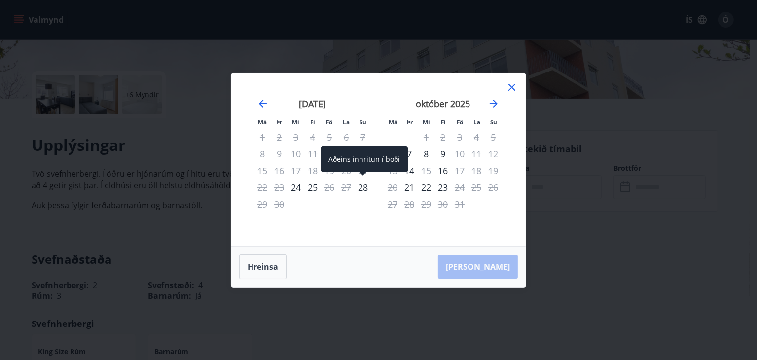
click at [361, 194] on div "28" at bounding box center [363, 187] width 17 height 17
click at [361, 189] on div "28" at bounding box center [363, 187] width 17 height 17
click at [251, 262] on button "Hreinsa" at bounding box center [262, 267] width 47 height 25
click at [367, 184] on div "28" at bounding box center [363, 187] width 17 height 17
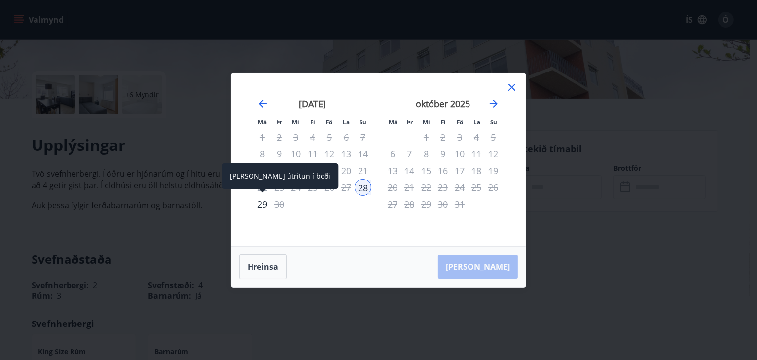
click at [263, 200] on div "29" at bounding box center [262, 204] width 17 height 17
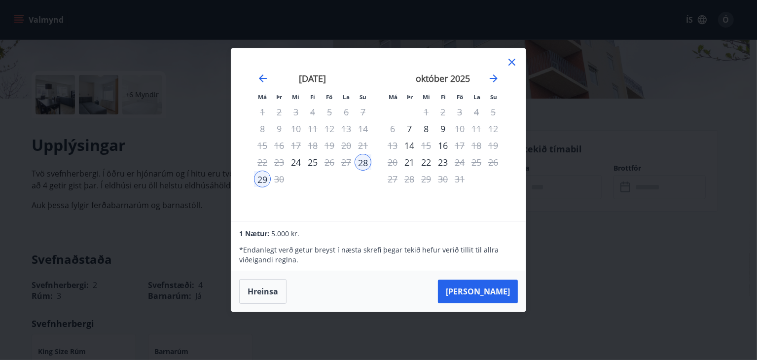
click at [345, 160] on div "27" at bounding box center [346, 162] width 17 height 17
click at [255, 291] on button "Hreinsa" at bounding box center [262, 291] width 47 height 25
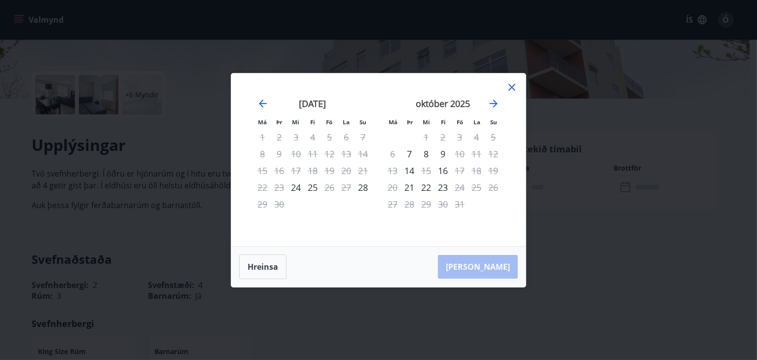
click at [347, 186] on div "27" at bounding box center [346, 187] width 17 height 17
click at [508, 87] on icon at bounding box center [512, 87] width 12 height 12
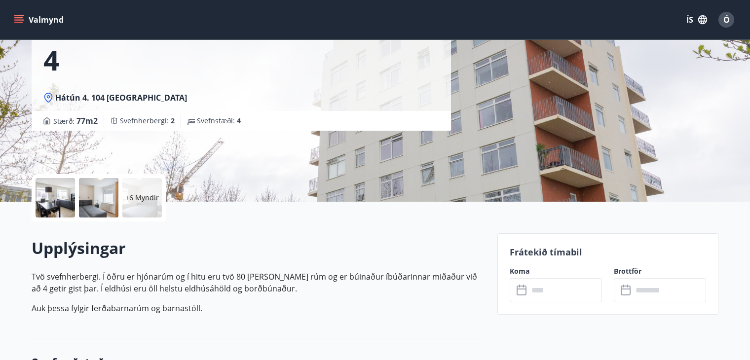
scroll to position [49, 0]
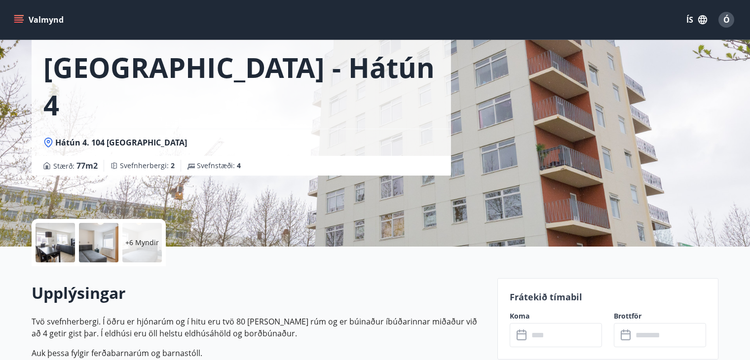
click at [22, 19] on icon "menu" at bounding box center [19, 20] width 10 height 10
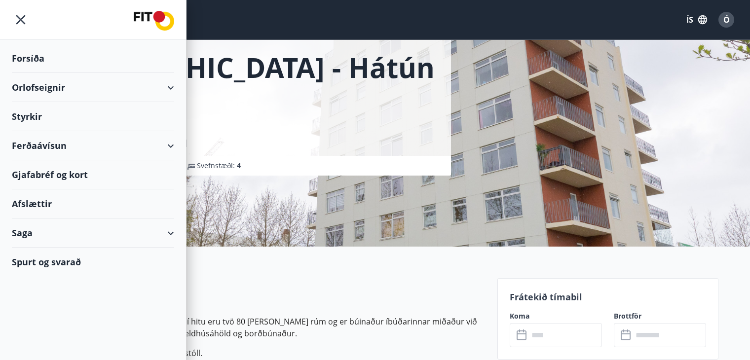
scroll to position [0, 0]
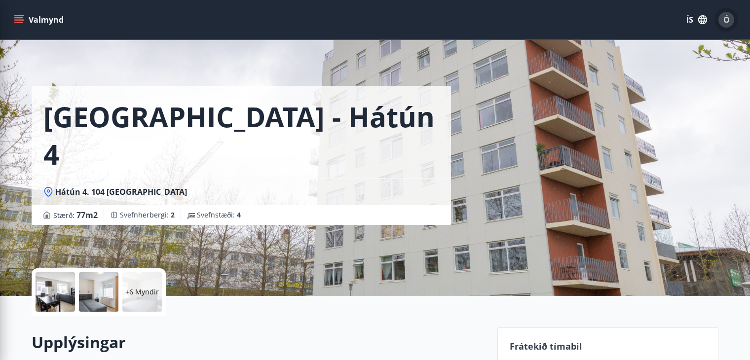
click at [725, 17] on span "Ó" at bounding box center [726, 19] width 6 height 11
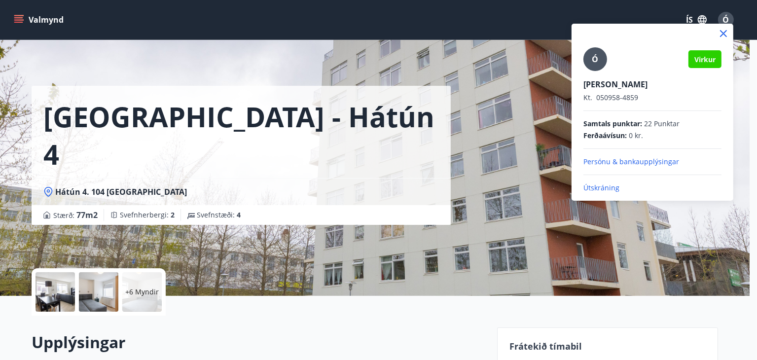
click at [354, 68] on div at bounding box center [378, 180] width 757 height 360
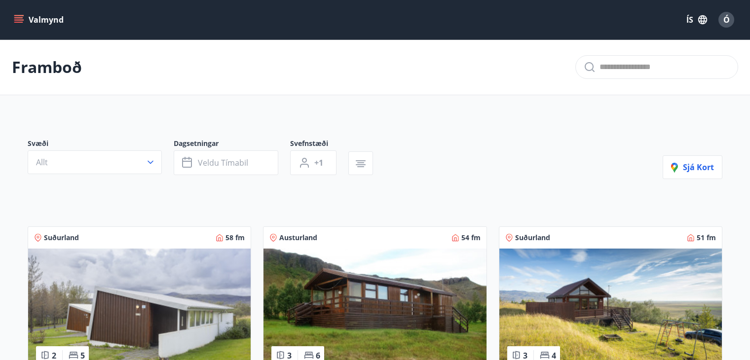
click at [16, 15] on icon "menu" at bounding box center [19, 15] width 11 height 1
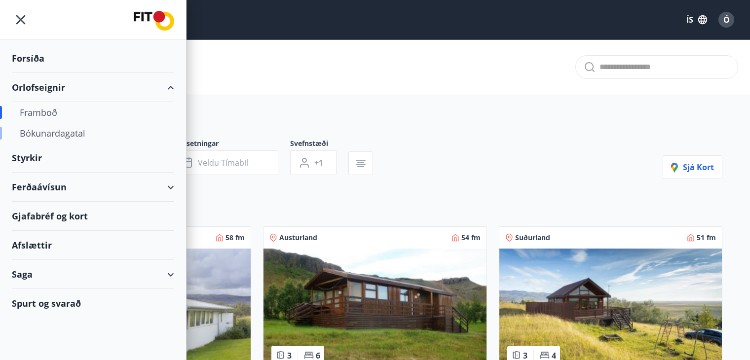
click at [53, 129] on div "Bókunardagatal" at bounding box center [93, 133] width 147 height 21
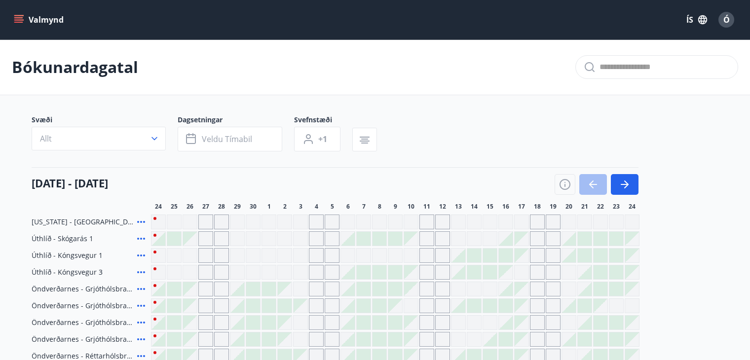
click at [16, 17] on icon "menu" at bounding box center [18, 17] width 9 height 1
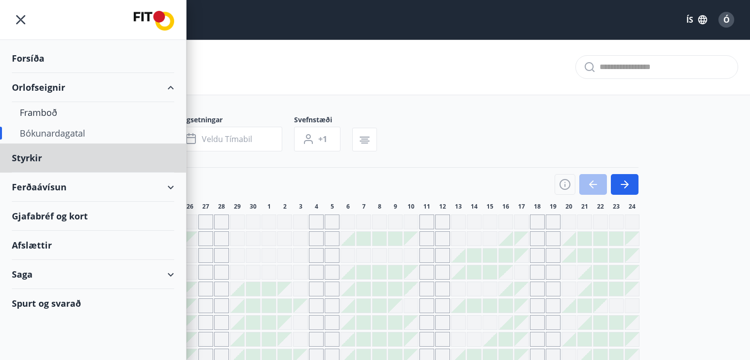
click at [24, 59] on div "Forsíða" at bounding box center [93, 58] width 162 height 29
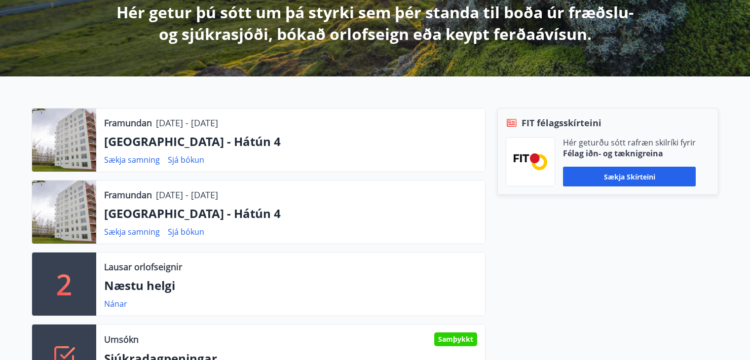
scroll to position [197, 0]
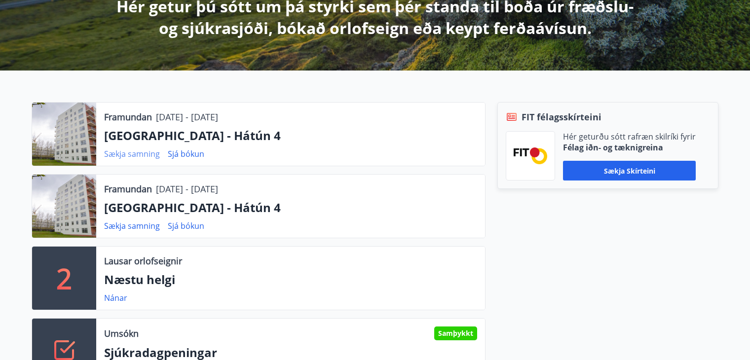
click at [140, 154] on link "Sækja samning" at bounding box center [132, 154] width 56 height 11
